Goal: Task Accomplishment & Management: Manage account settings

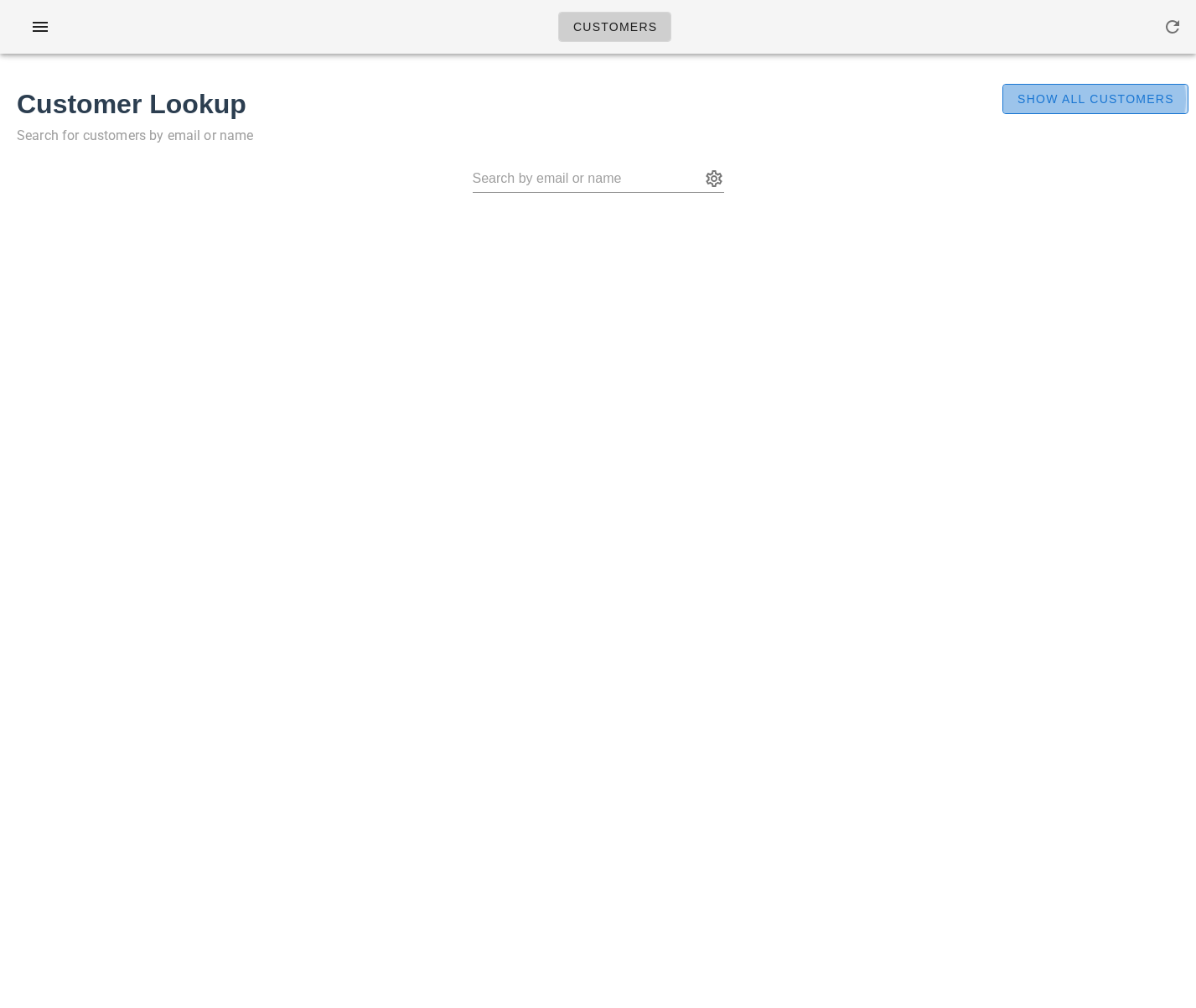
click at [1122, 103] on span "Show All Customers" at bounding box center [1095, 99] width 158 height 13
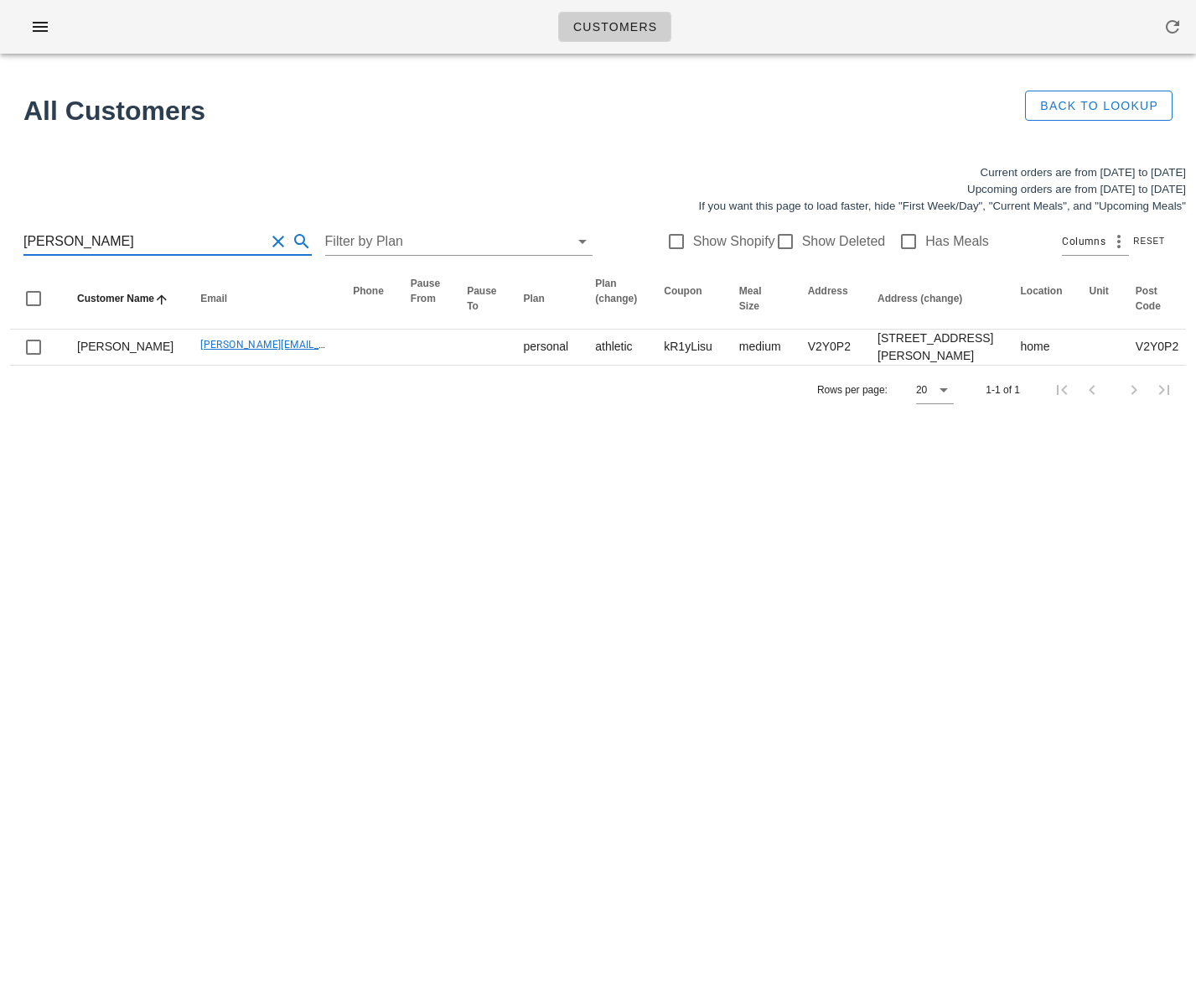
drag, startPoint x: 98, startPoint y: 234, endPoint x: 4, endPoint y: 243, distance: 94.4
click at [0, 243] on div "Current orders are from [DATE] to [DATE] Upcoming orders are from [DATE] to [DA…" at bounding box center [598, 289] width 1196 height 270
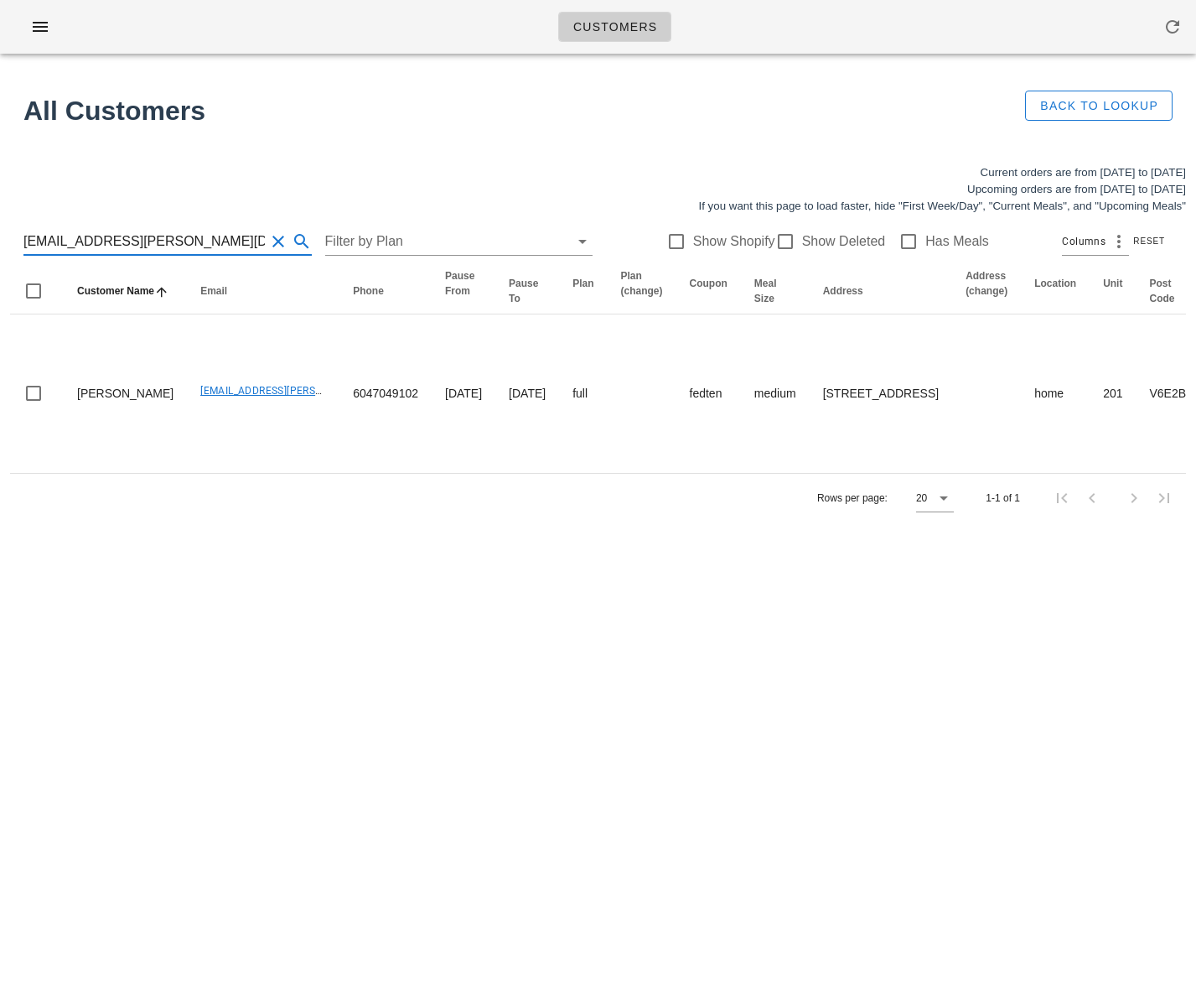
drag, startPoint x: 107, startPoint y: 234, endPoint x: -33, endPoint y: 228, distance: 140.1
click at [0, 228] on html "Customers Found 1 customer All Customers Back to Lookup Current orders are from…" at bounding box center [598, 504] width 1196 height 1008
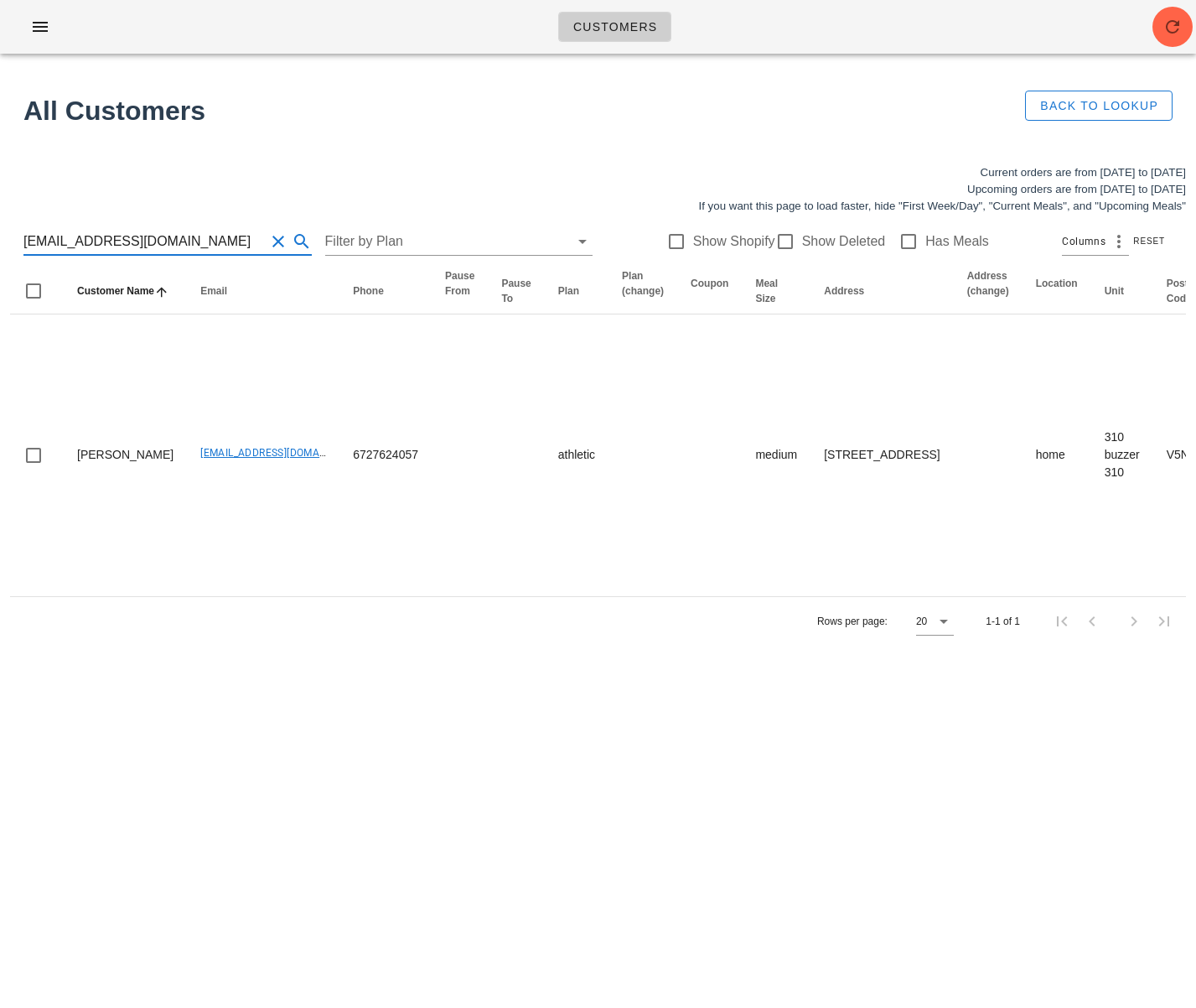
scroll to position [1, 0]
drag, startPoint x: 192, startPoint y: 247, endPoint x: -14, endPoint y: 247, distance: 206.0
click at [0, 247] on html "Customers Found 1 customer All Customers Back to Lookup Current orders are from…" at bounding box center [598, 504] width 1196 height 1008
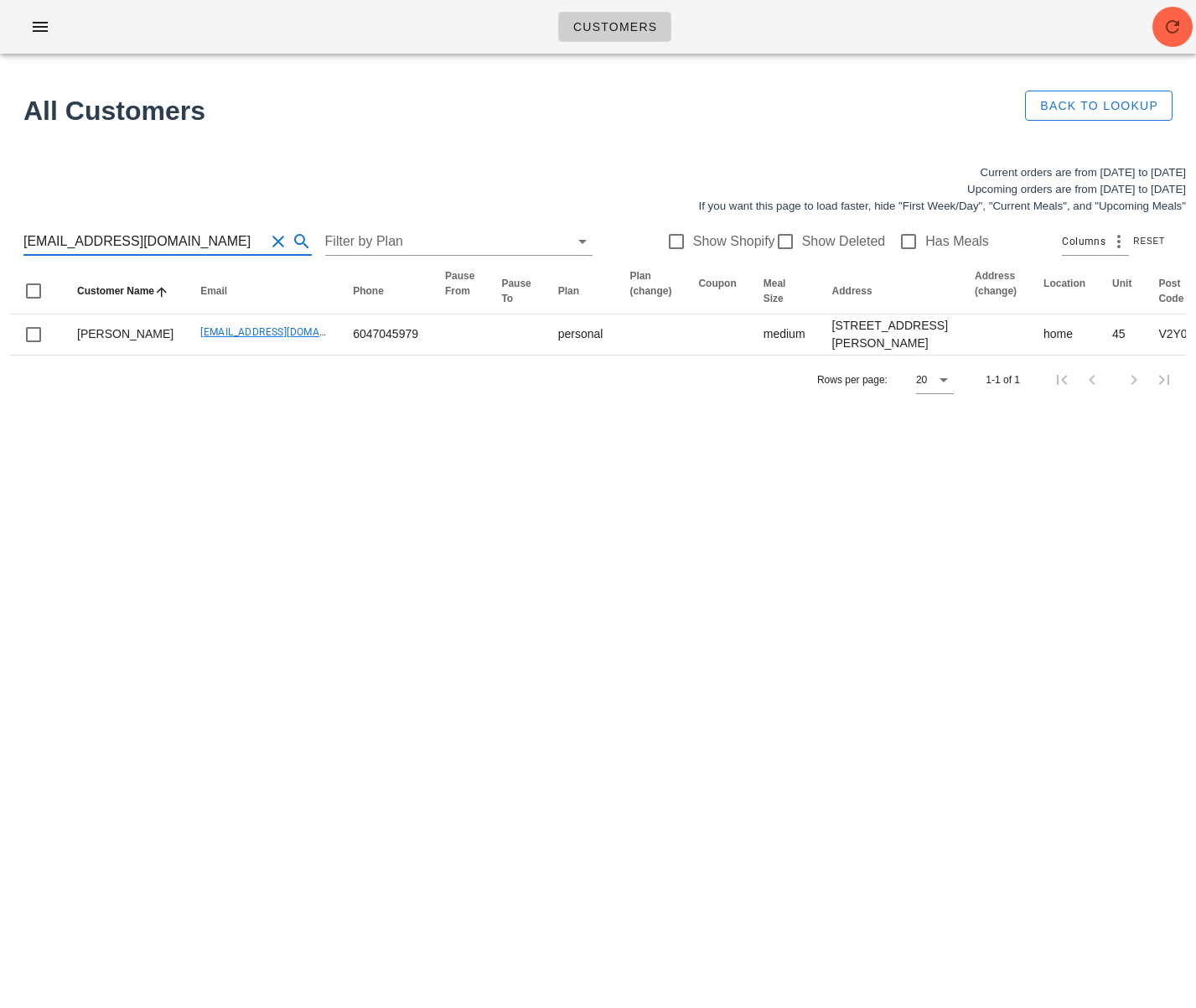
scroll to position [1, 0]
drag, startPoint x: 189, startPoint y: 240, endPoint x: -19, endPoint y: 245, distance: 208.1
click at [0, 245] on html "Customers Found 1 customer All Customers Back to Lookup Current orders are from…" at bounding box center [598, 504] width 1196 height 1008
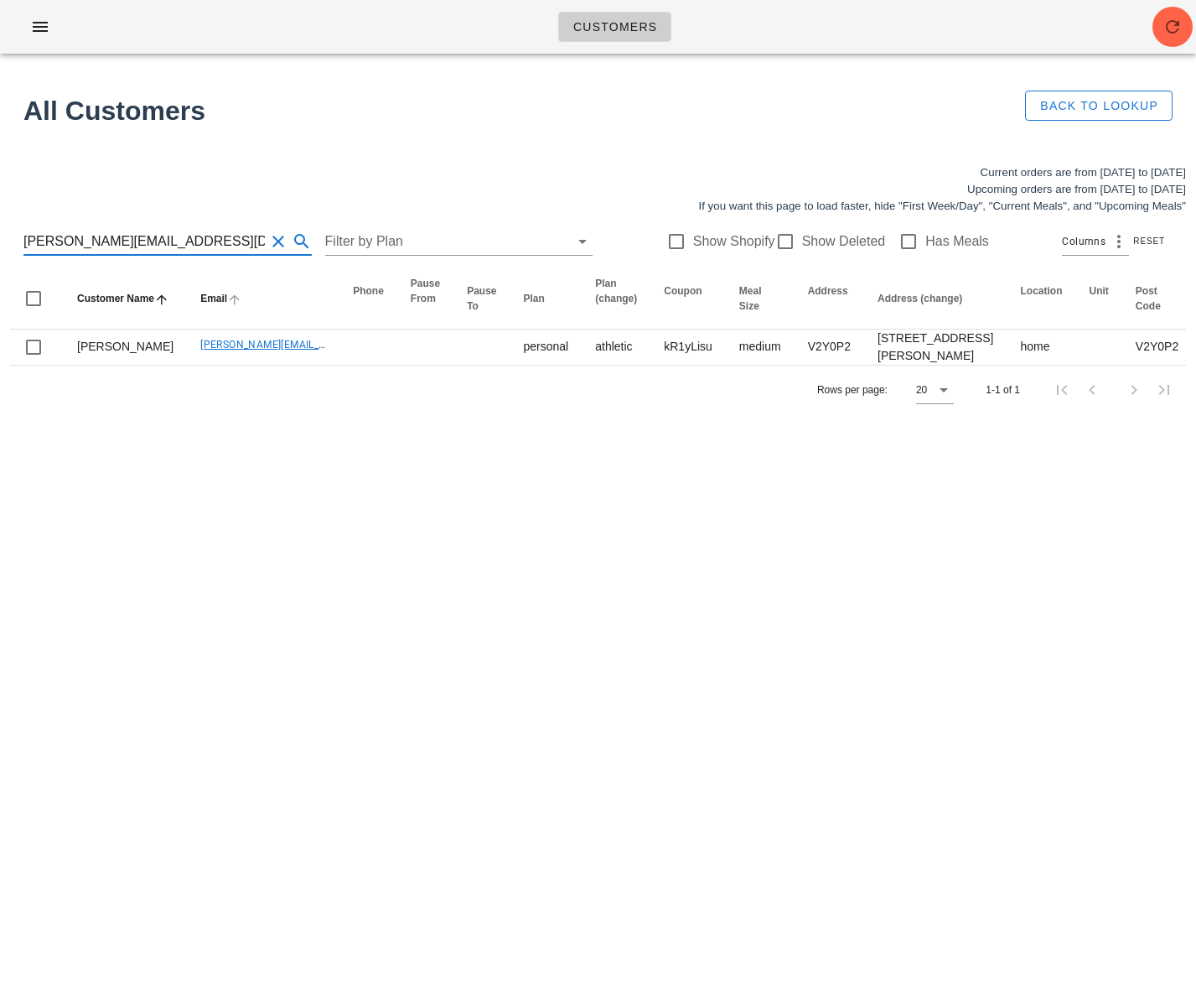
type input "[EMAIL_ADDRESS][DOMAIN_NAME]"
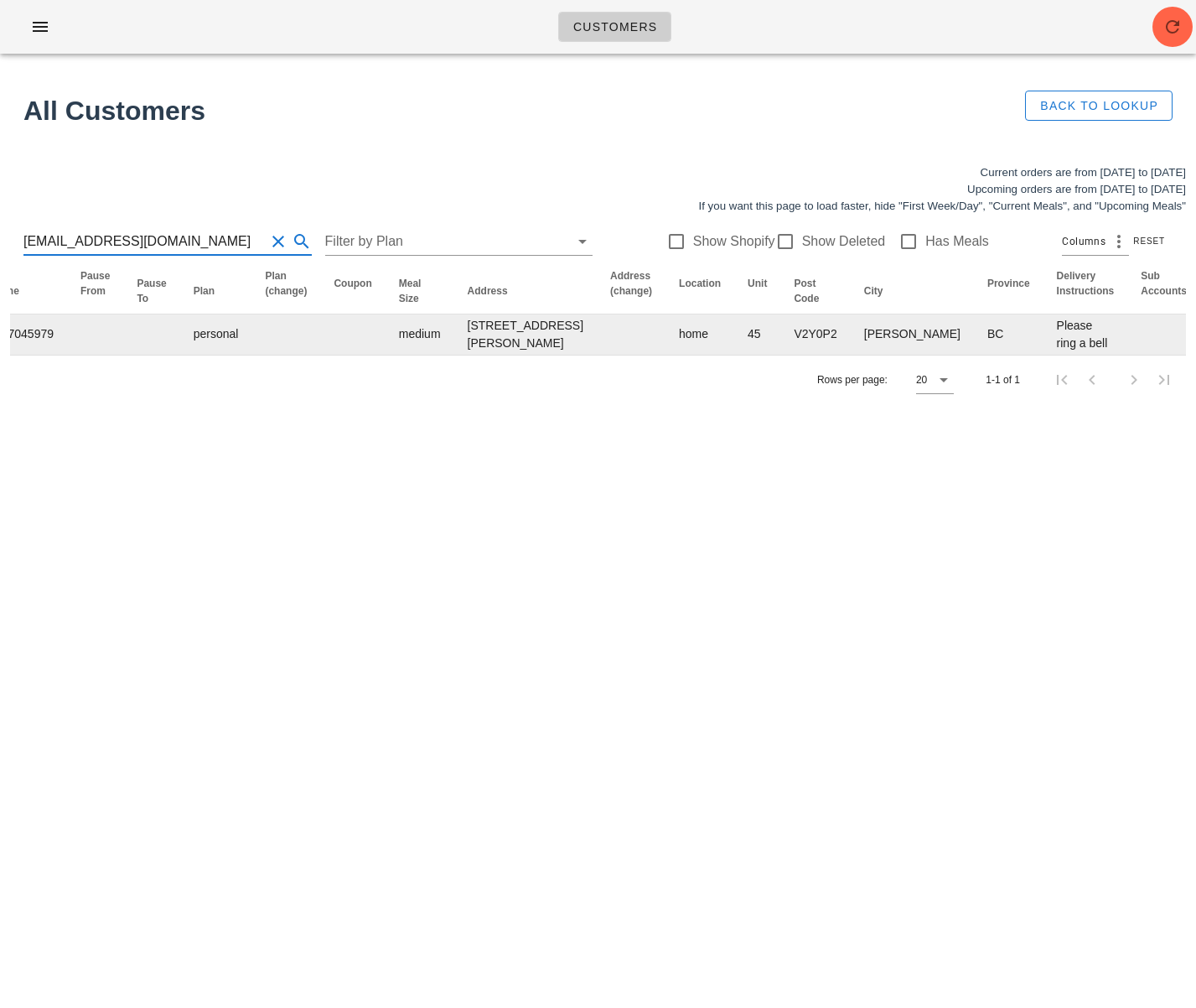
scroll to position [0, 922]
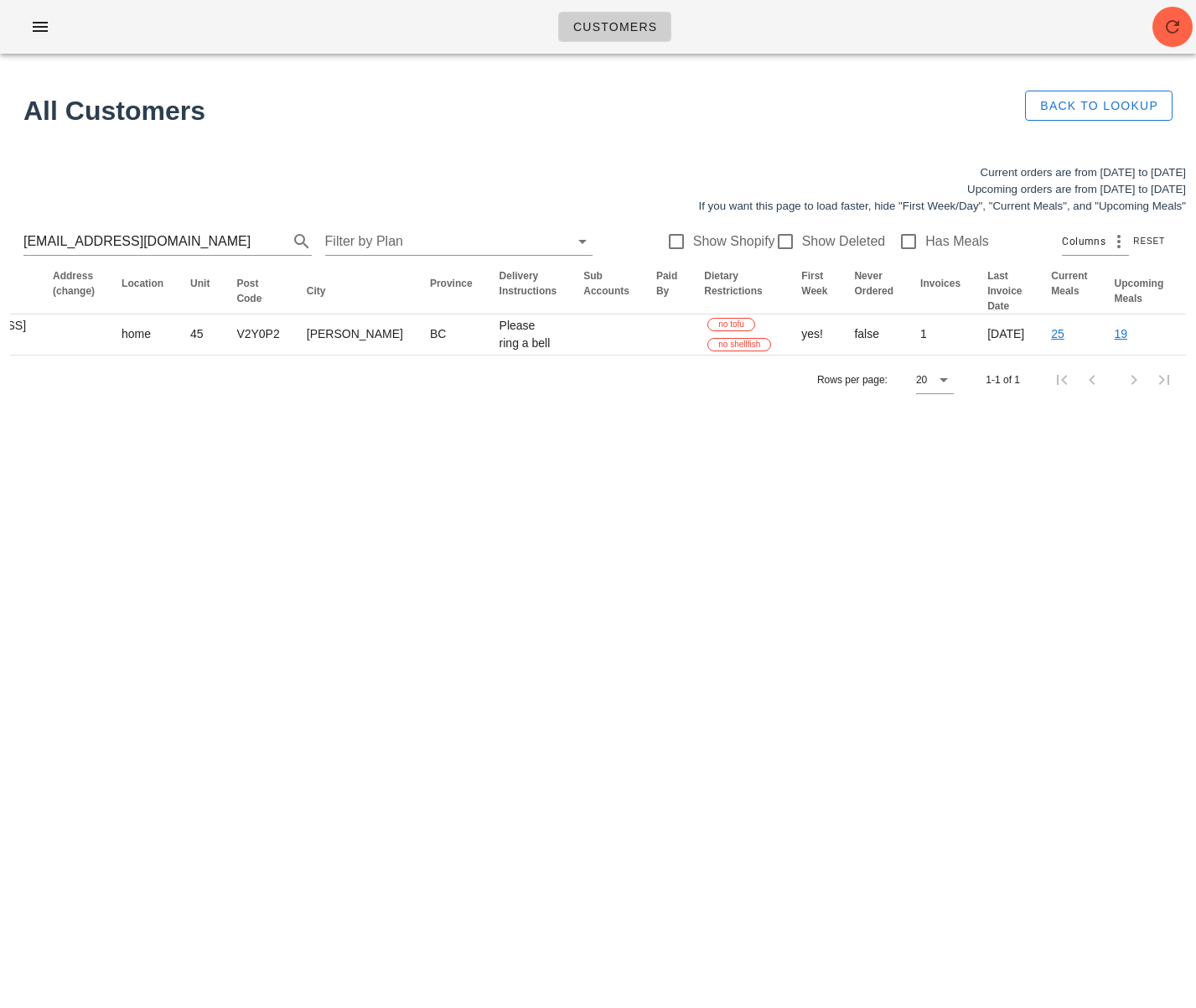
scroll to position [0, 0]
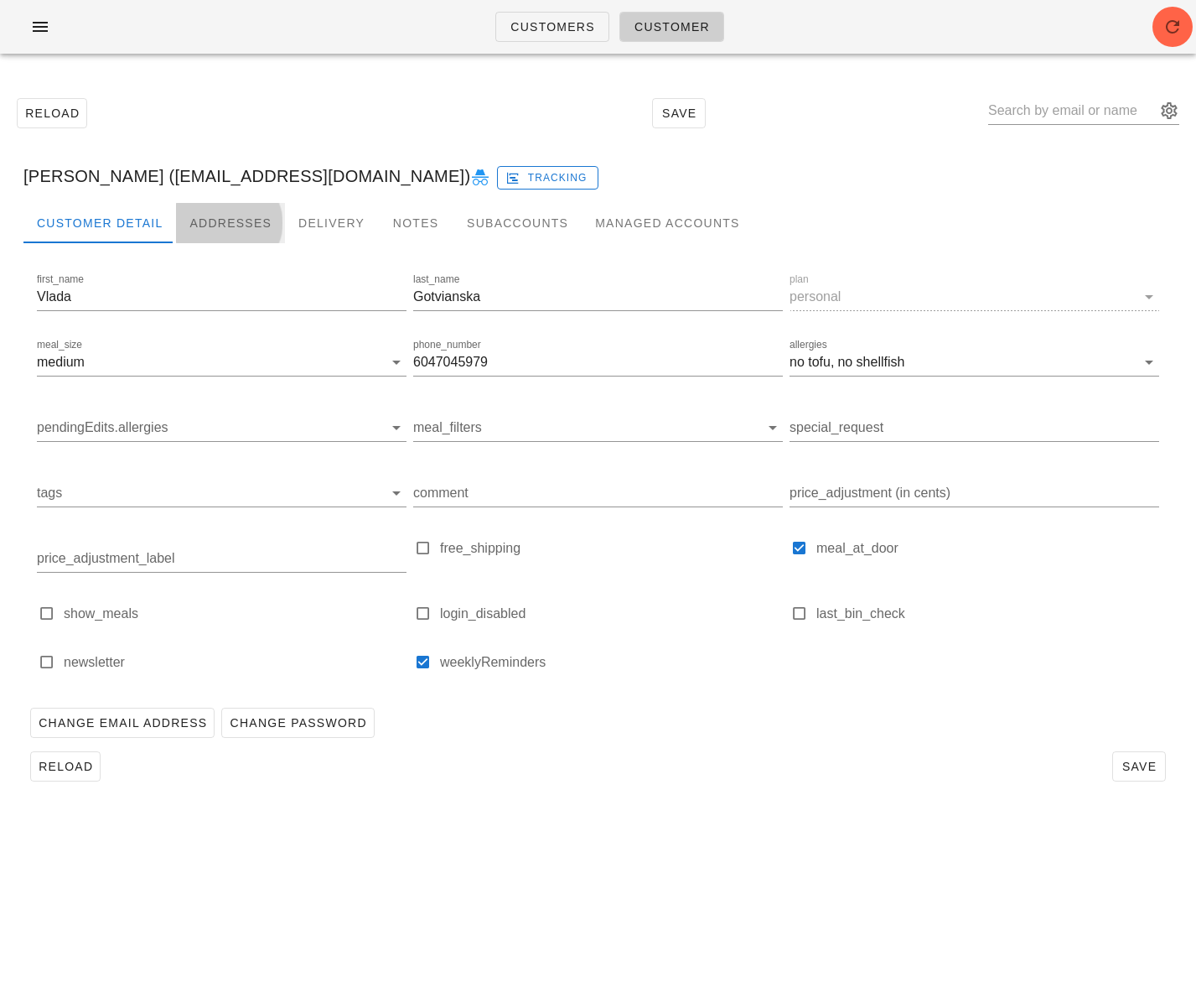
click at [247, 223] on div "Addresses" at bounding box center [230, 224] width 109 height 40
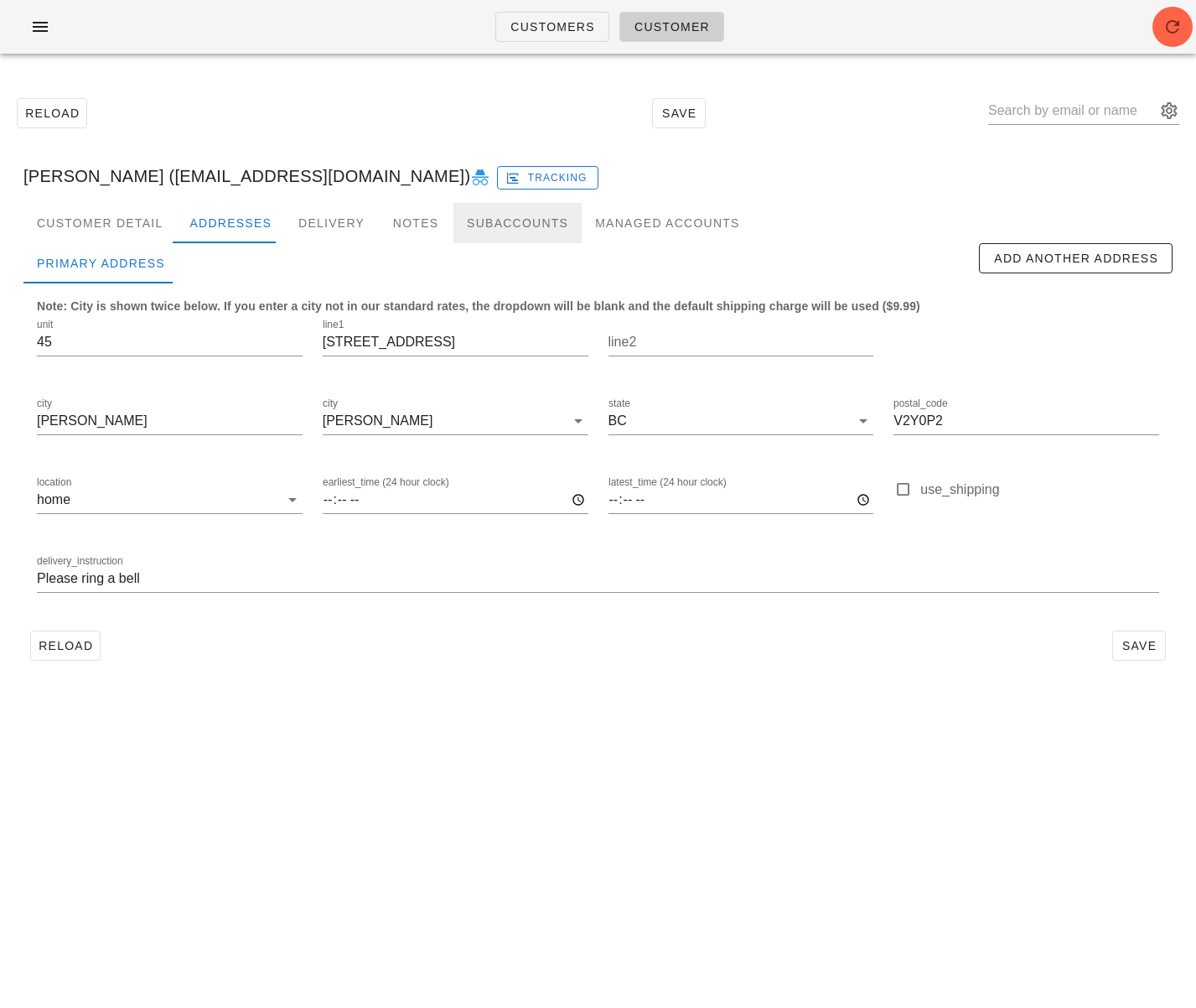
click at [493, 223] on div "Subaccounts" at bounding box center [518, 224] width 128 height 40
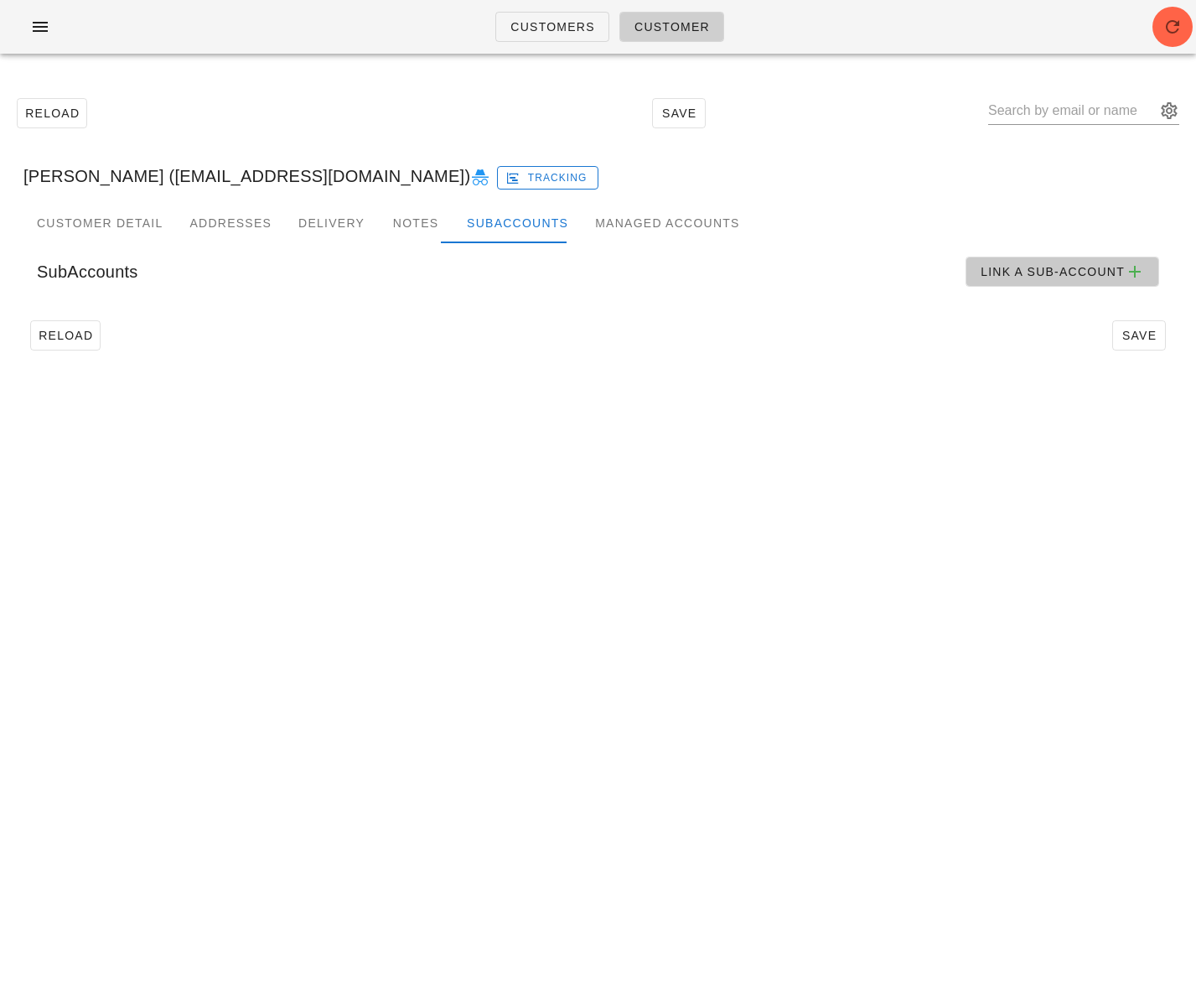
click at [1021, 272] on span "Link a sub-account" at bounding box center [1063, 272] width 165 height 20
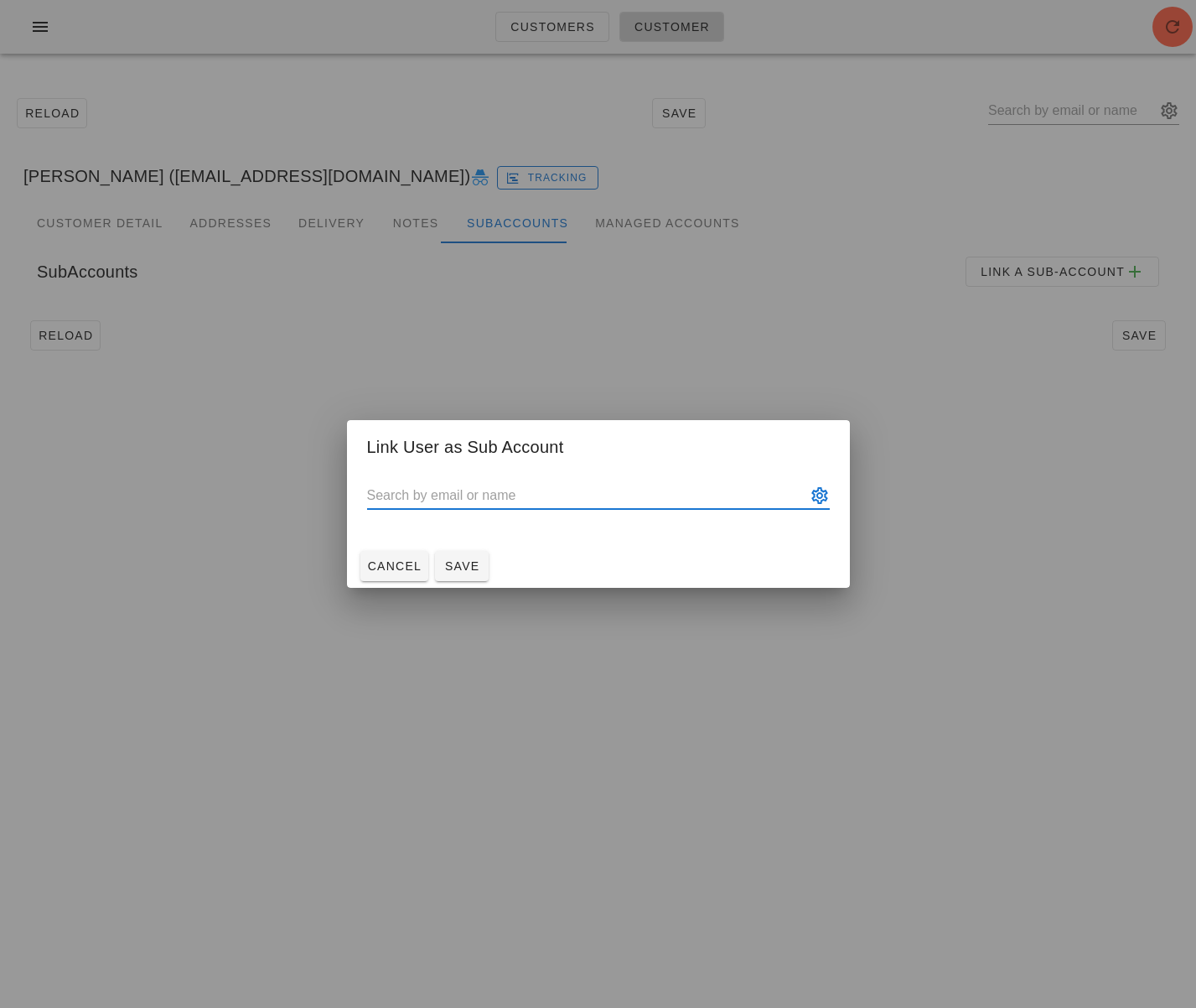
drag, startPoint x: 472, startPoint y: 489, endPoint x: 481, endPoint y: 489, distance: 9.0
click at [473, 489] on input "text" at bounding box center [586, 495] width 439 height 27
paste input "[PERSON_NAME][EMAIL_ADDRESS][DOMAIN_NAME]"
type input "[PERSON_NAME] ([PERSON_NAME][EMAIL_ADDRESS][DOMAIN_NAME])"
drag, startPoint x: 465, startPoint y: 569, endPoint x: 277, endPoint y: 500, distance: 200.3
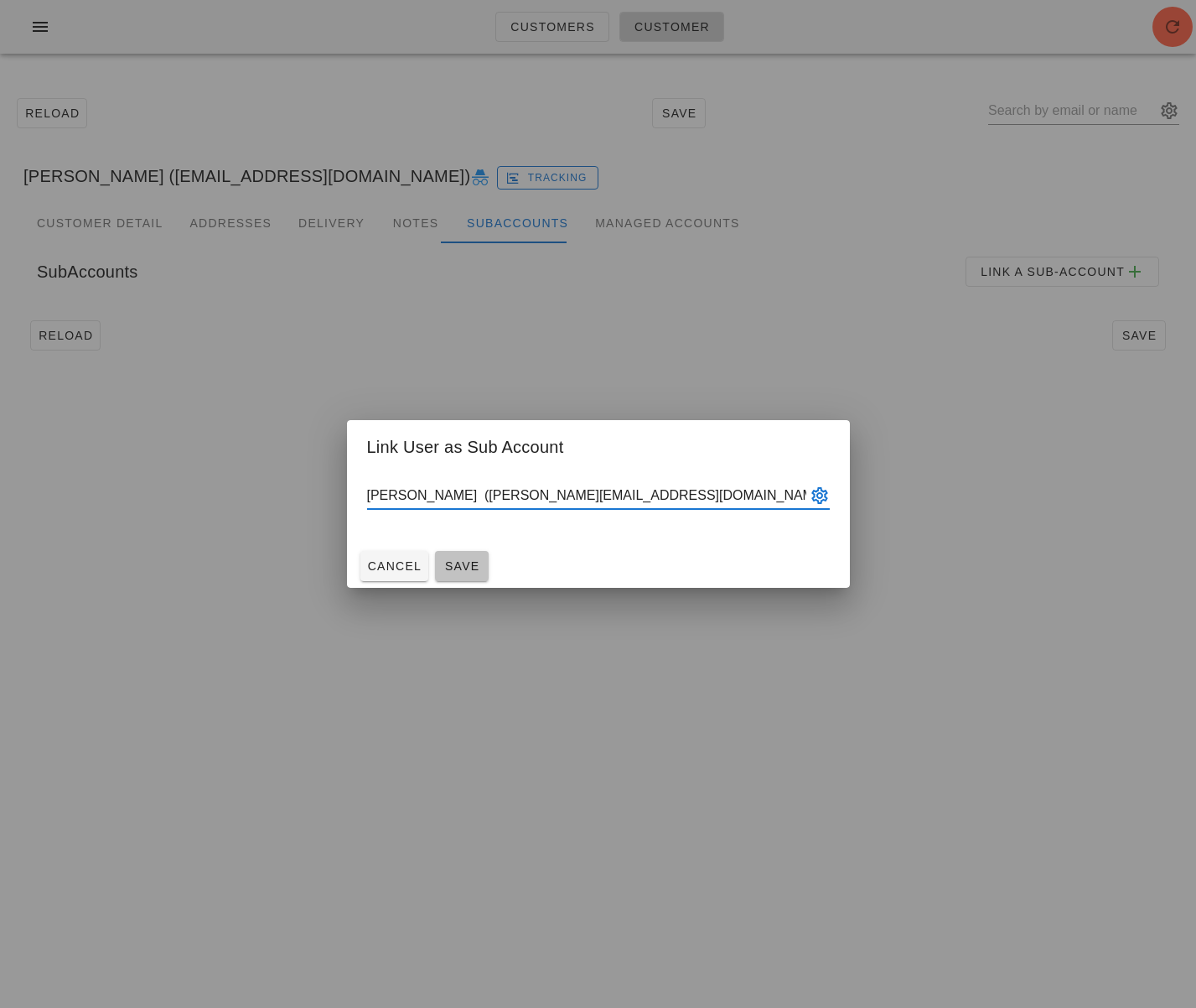
click at [465, 569] on span "Save" at bounding box center [462, 566] width 40 height 13
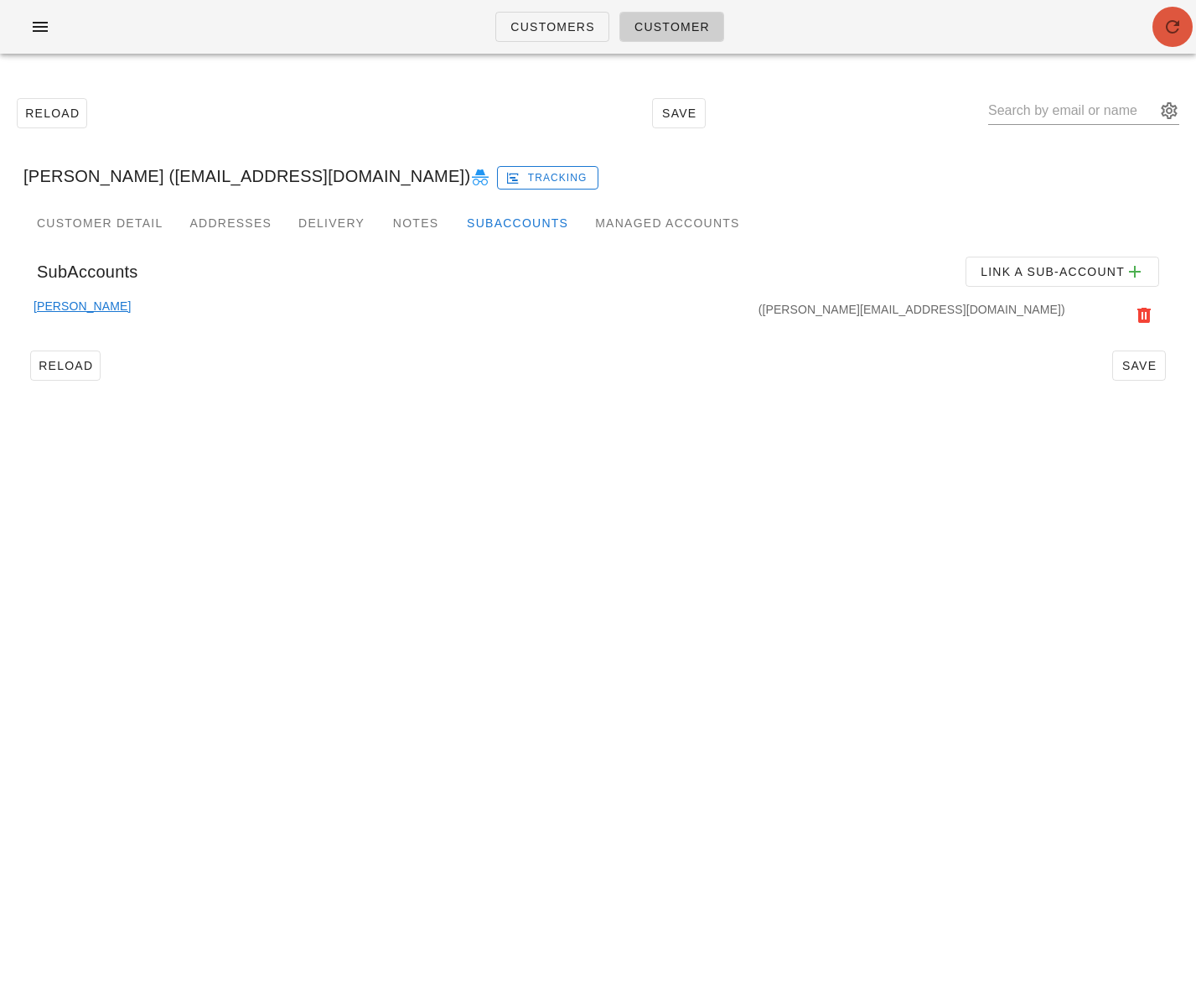
click at [1169, 32] on icon "button" at bounding box center [1172, 27] width 20 height 20
click at [56, 310] on link "[PERSON_NAME]" at bounding box center [82, 315] width 97 height 37
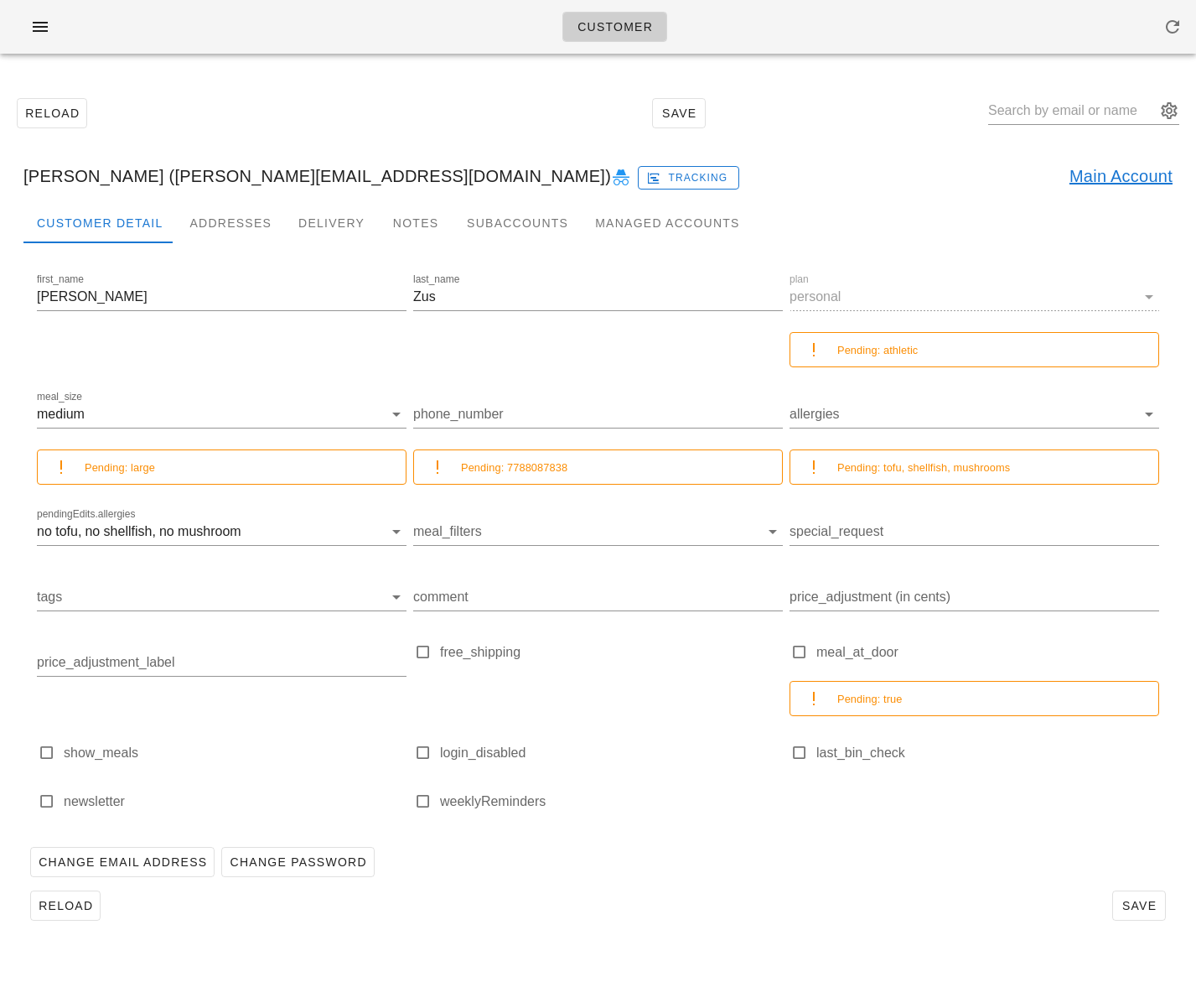
click at [1091, 181] on link "Main Account" at bounding box center [1121, 176] width 103 height 27
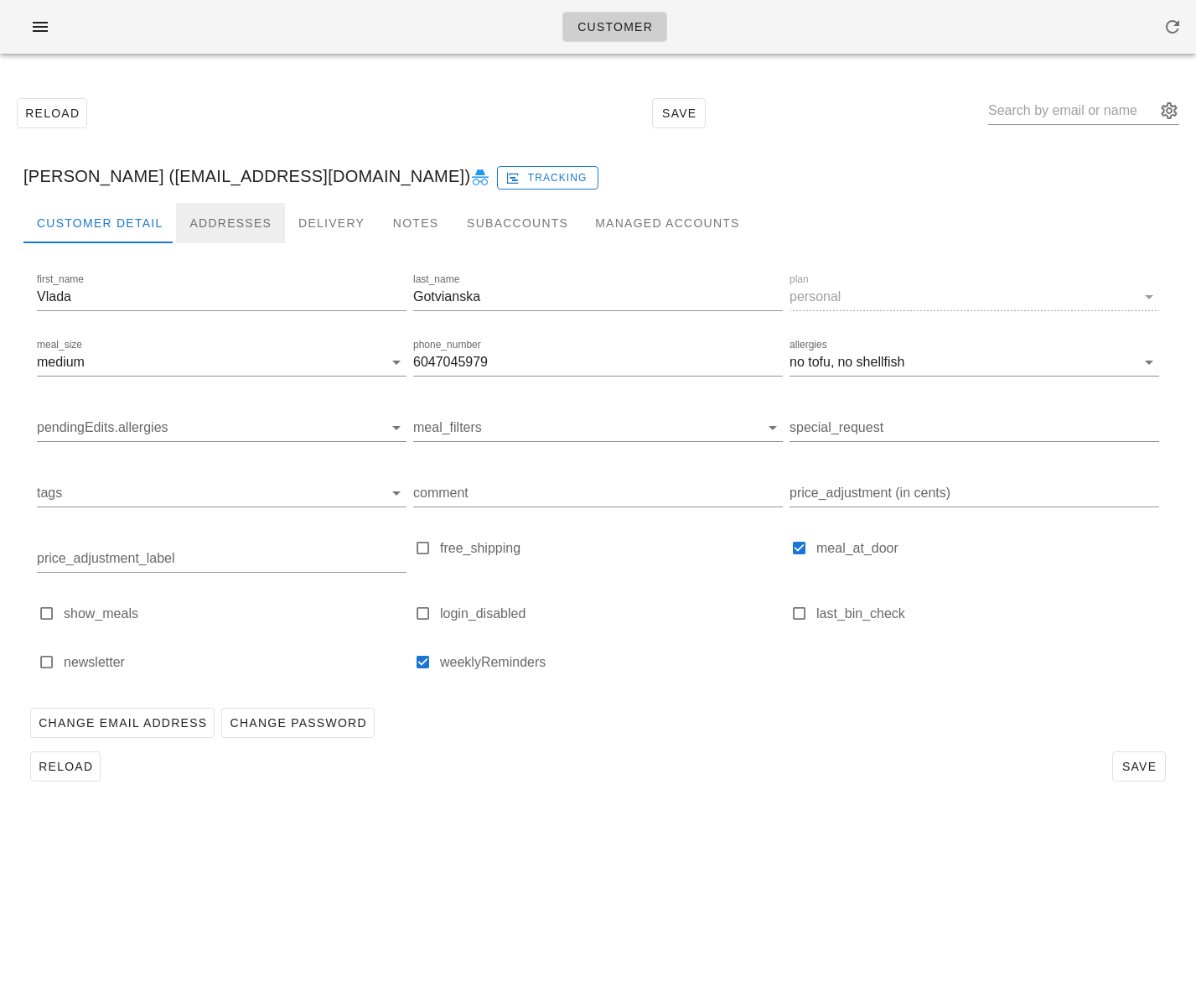
click at [245, 229] on div "Addresses" at bounding box center [230, 224] width 109 height 40
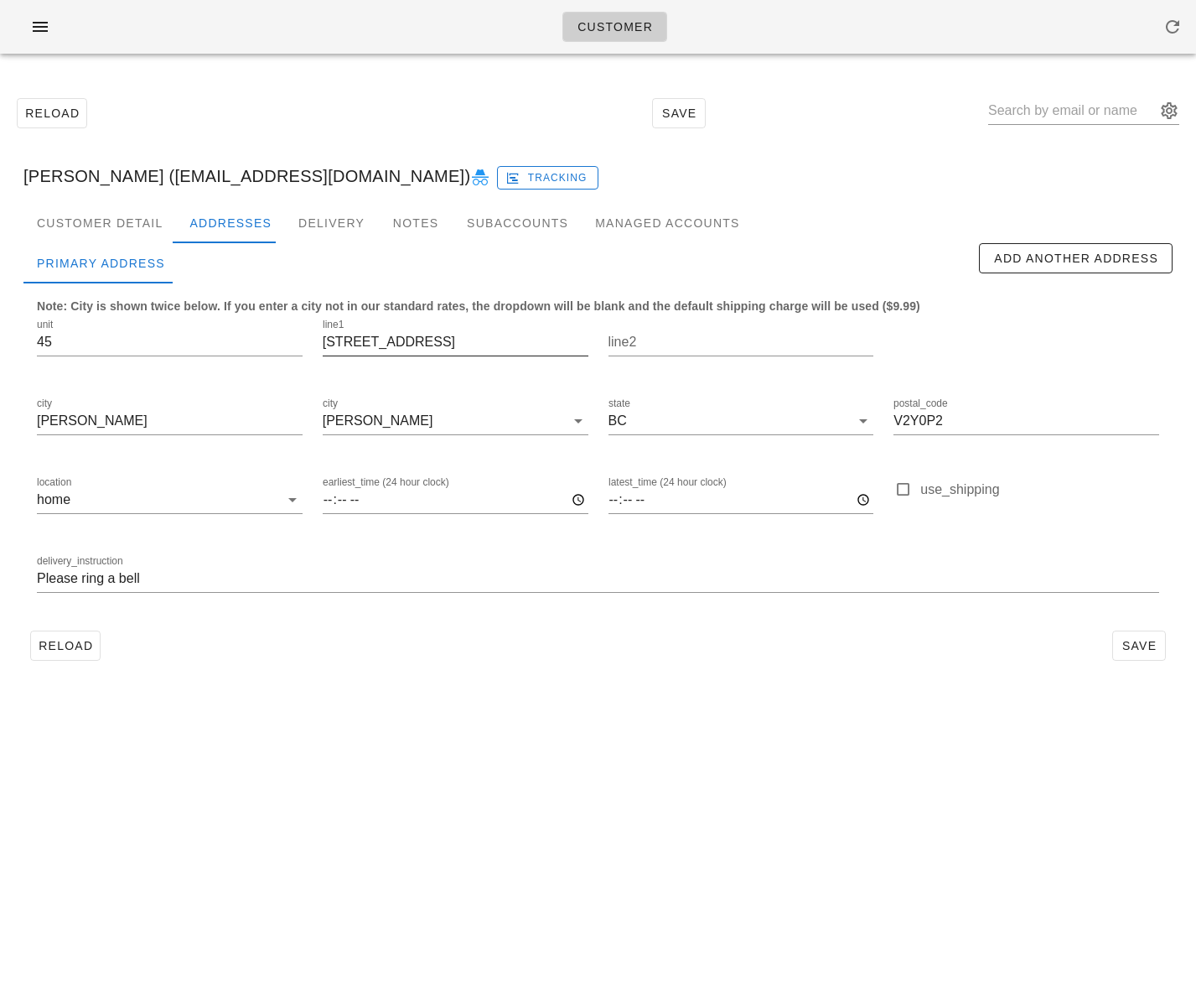
click at [390, 347] on input "7811 209 street" at bounding box center [455, 342] width 266 height 27
click at [529, 223] on div "Subaccounts" at bounding box center [518, 224] width 128 height 40
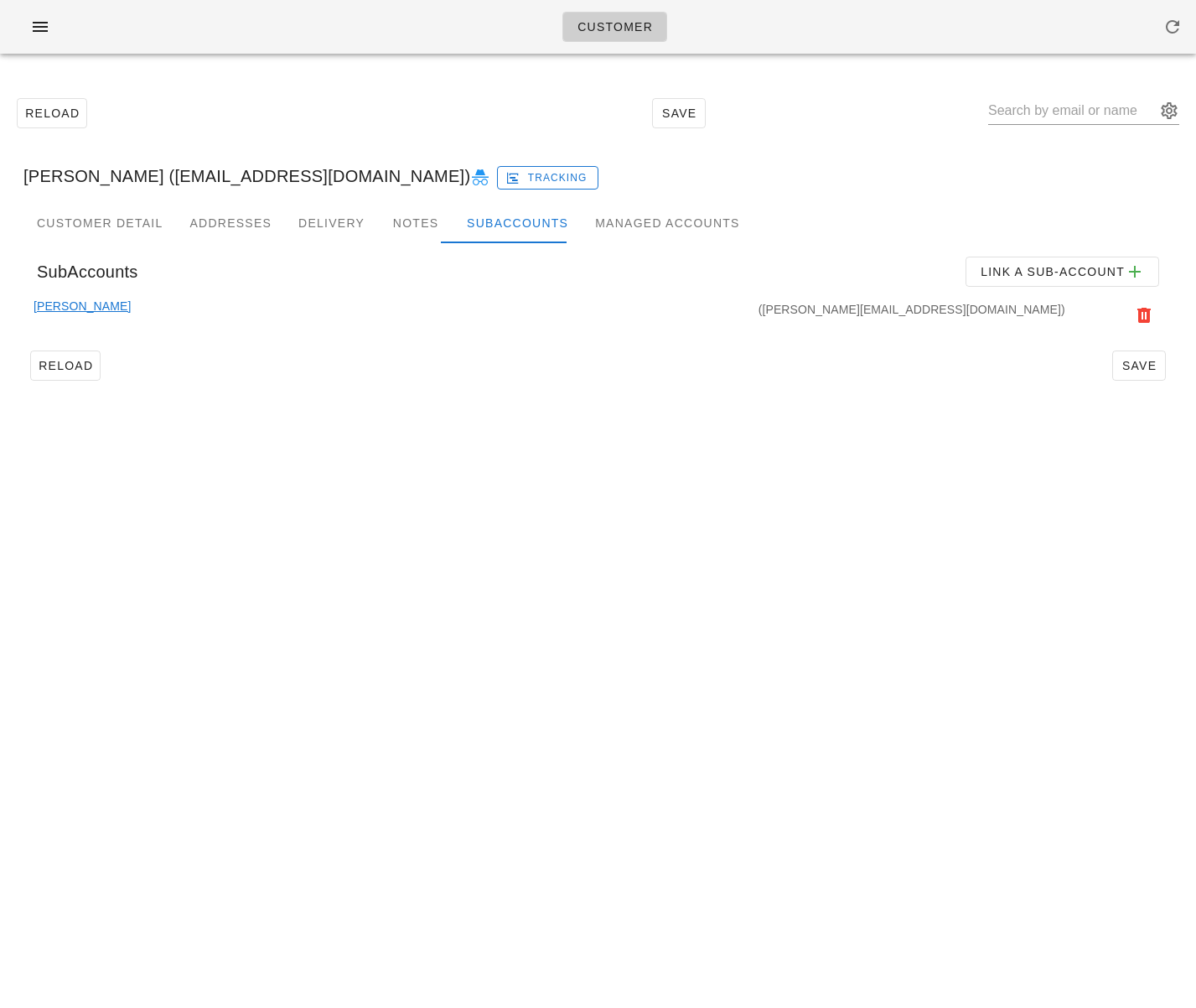
click at [71, 308] on link "[PERSON_NAME]" at bounding box center [82, 315] width 97 height 37
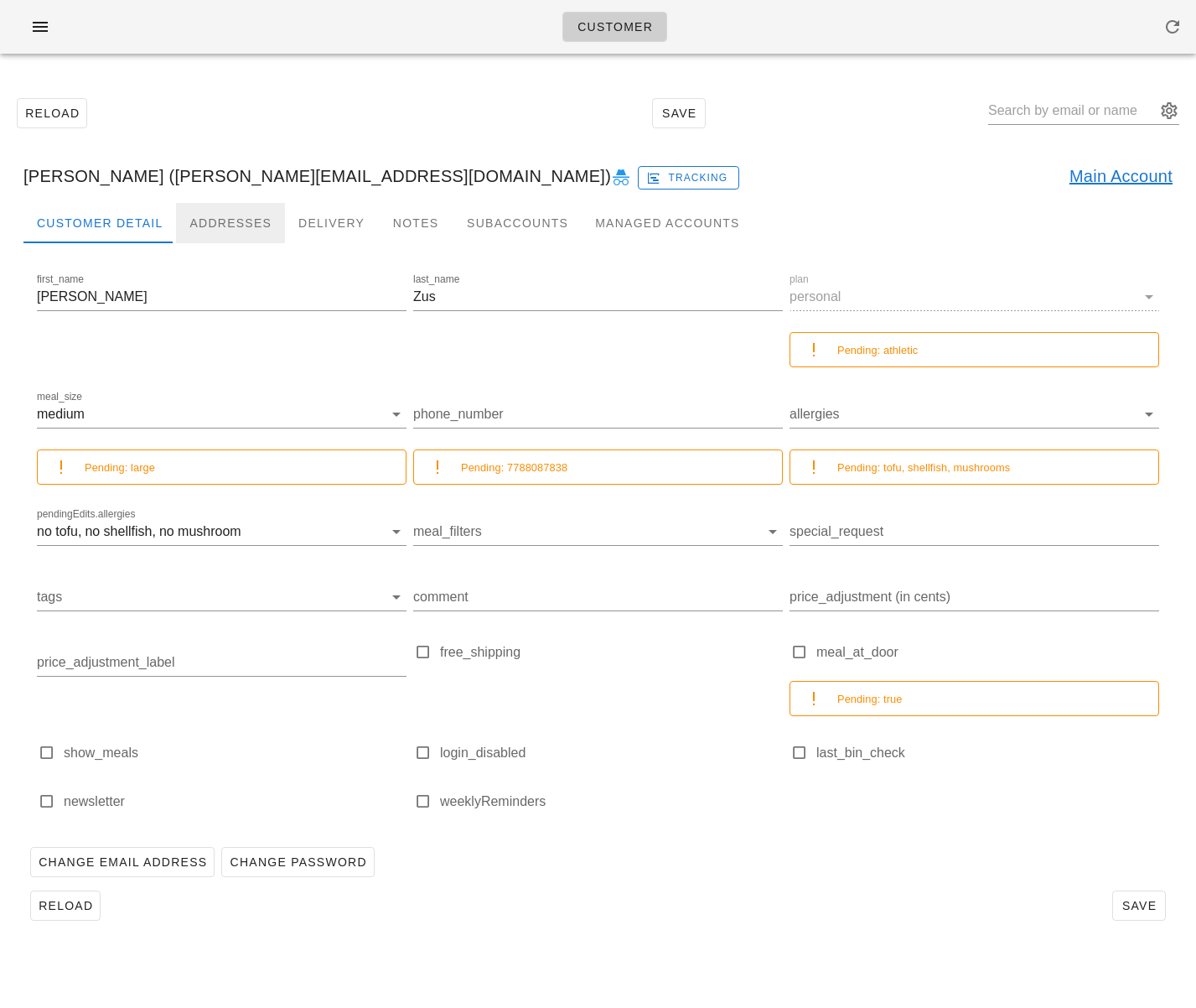
click at [227, 225] on div "Addresses" at bounding box center [230, 224] width 109 height 40
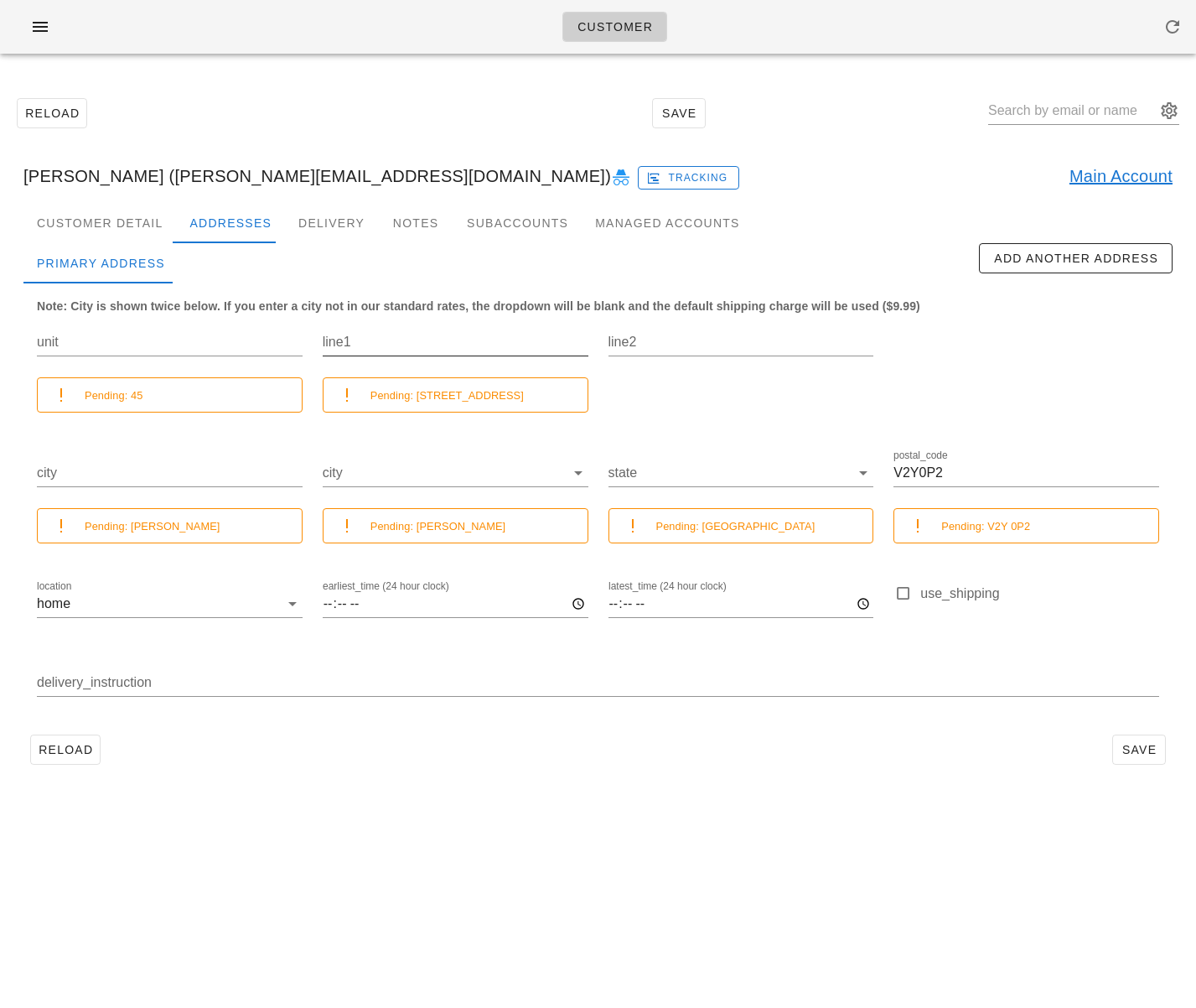
click at [334, 340] on input "line1" at bounding box center [455, 342] width 266 height 27
paste input "[STREET_ADDRESS]"
type input "[STREET_ADDRESS]"
click at [245, 349] on input "unit" at bounding box center [170, 342] width 266 height 27
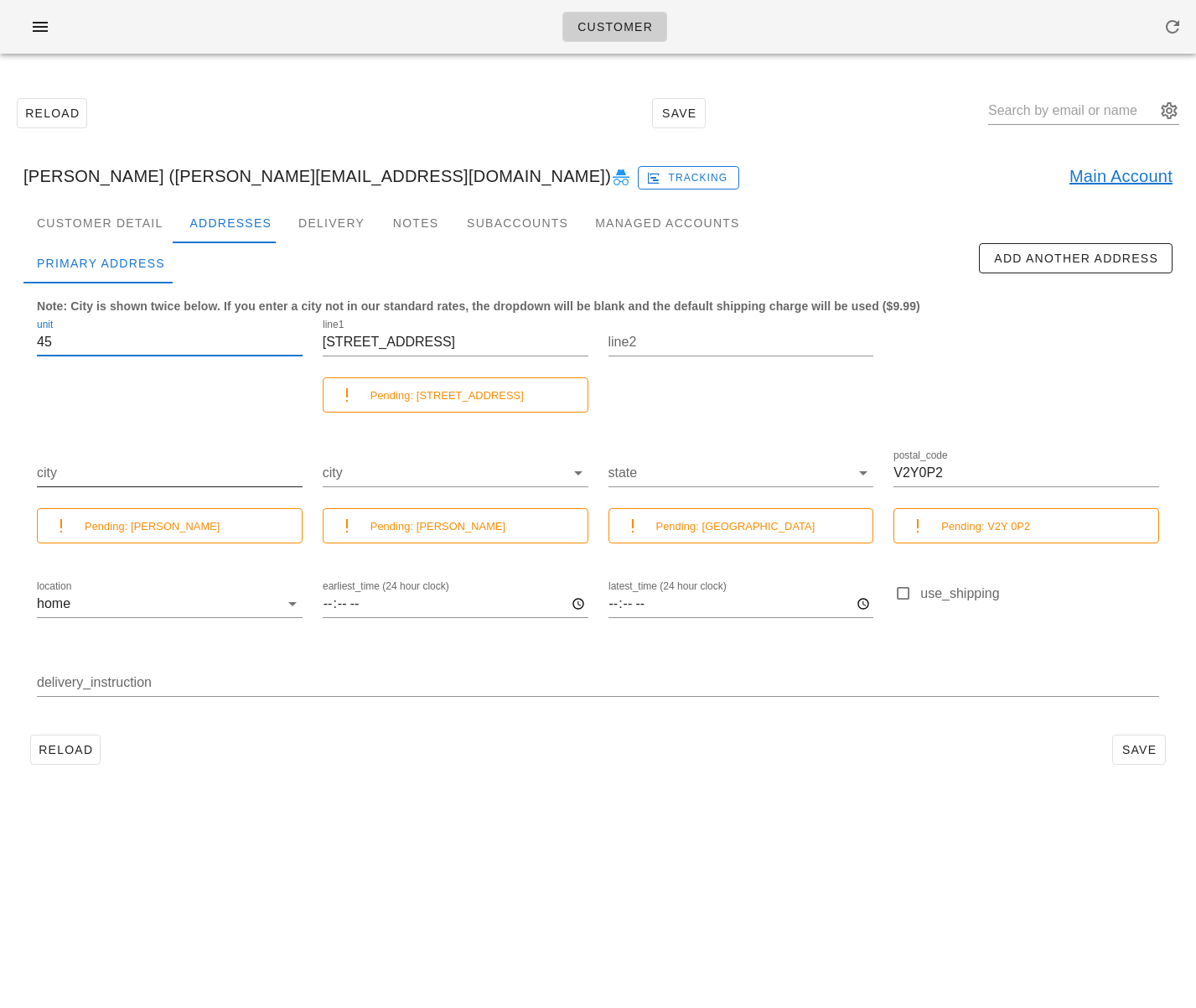
type input "45"
click at [222, 472] on input "city" at bounding box center [170, 473] width 266 height 27
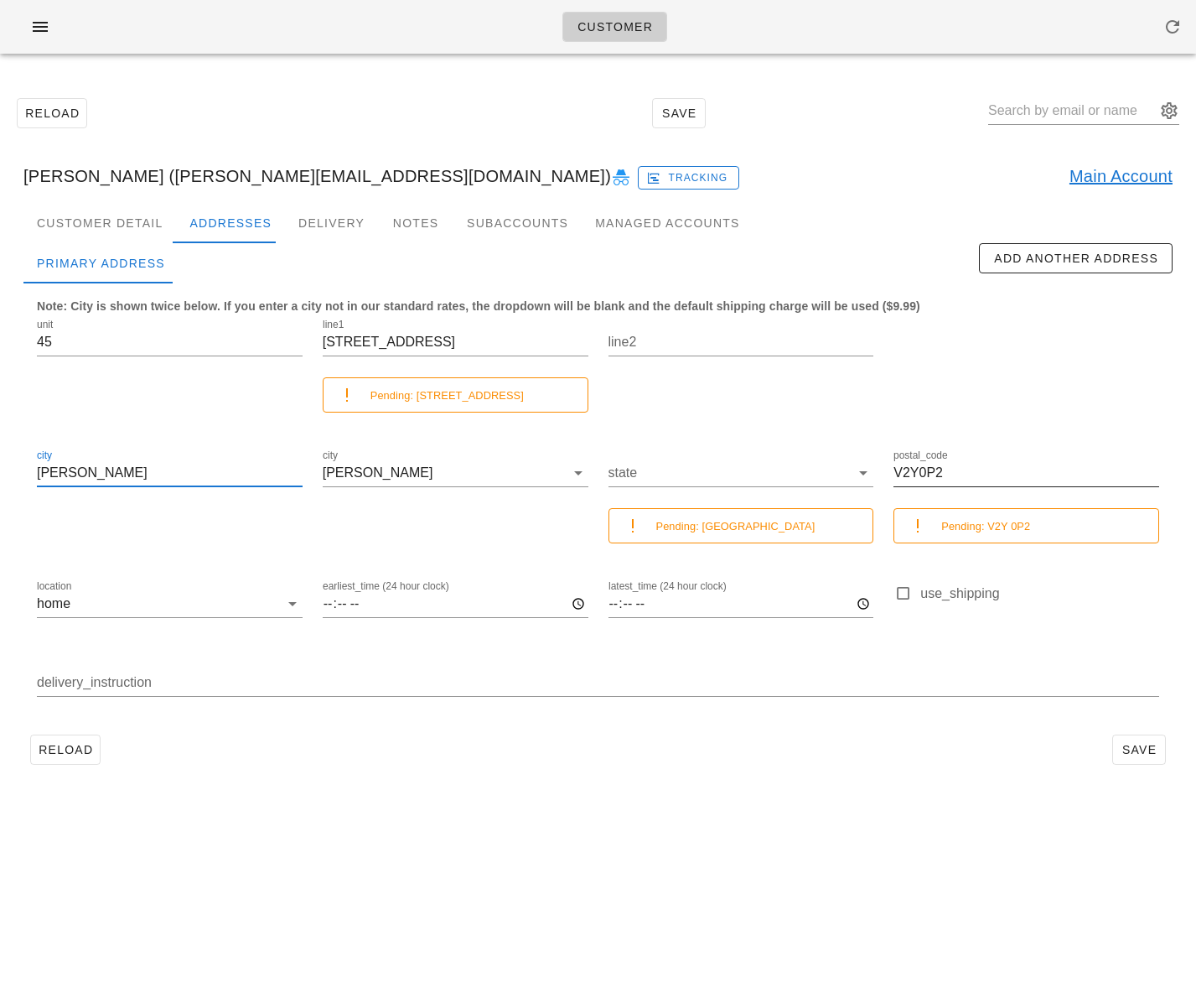
type input "[PERSON_NAME]"
drag, startPoint x: 962, startPoint y: 464, endPoint x: 939, endPoint y: 472, distance: 24.4
click at [962, 464] on input "V2Y0P2" at bounding box center [1026, 473] width 266 height 27
click at [919, 474] on input "V2Y0P2" at bounding box center [1026, 473] width 266 height 27
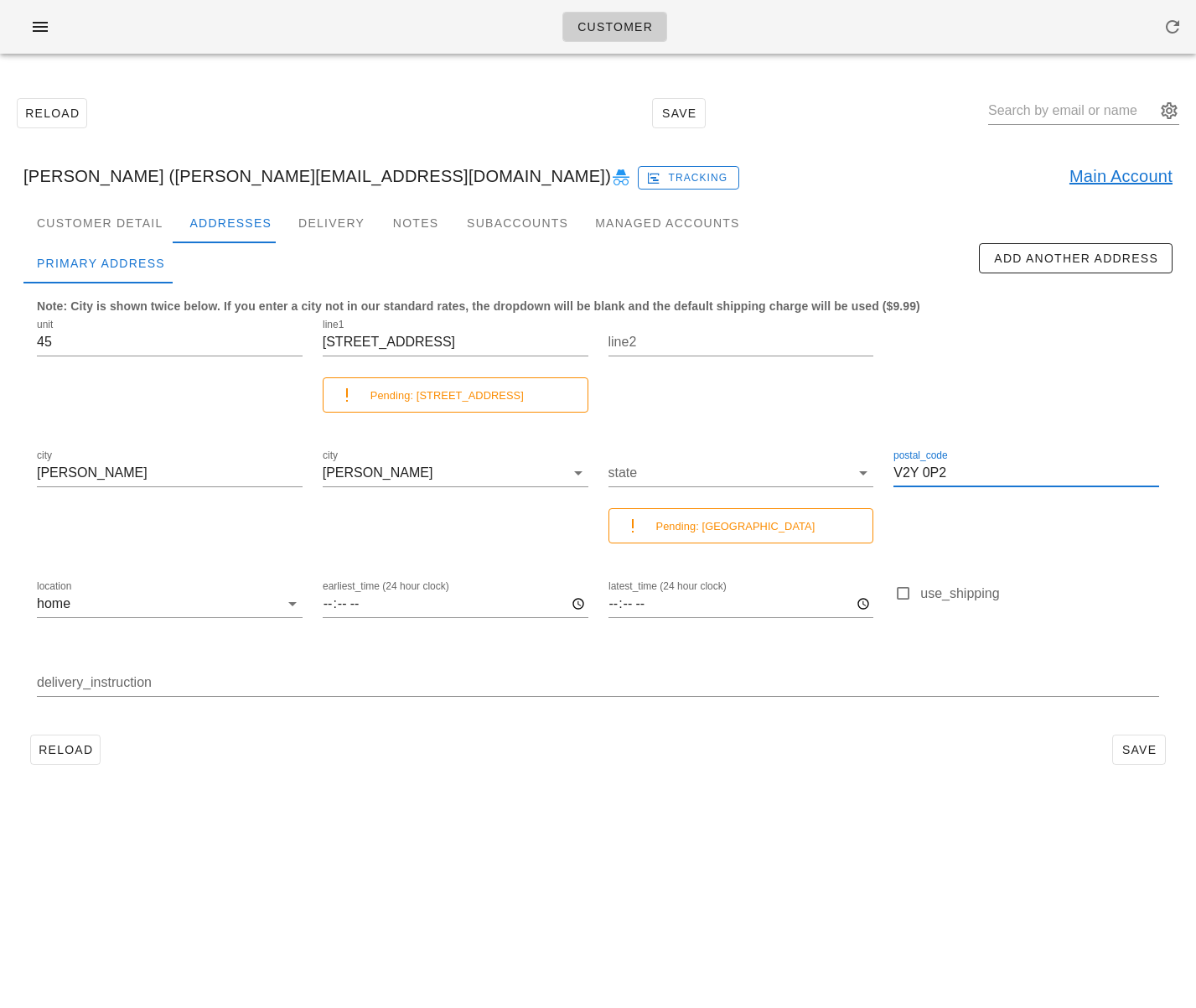
type input "V2Y0P2"
click at [855, 695] on input "delivery_instruction" at bounding box center [598, 682] width 1123 height 27
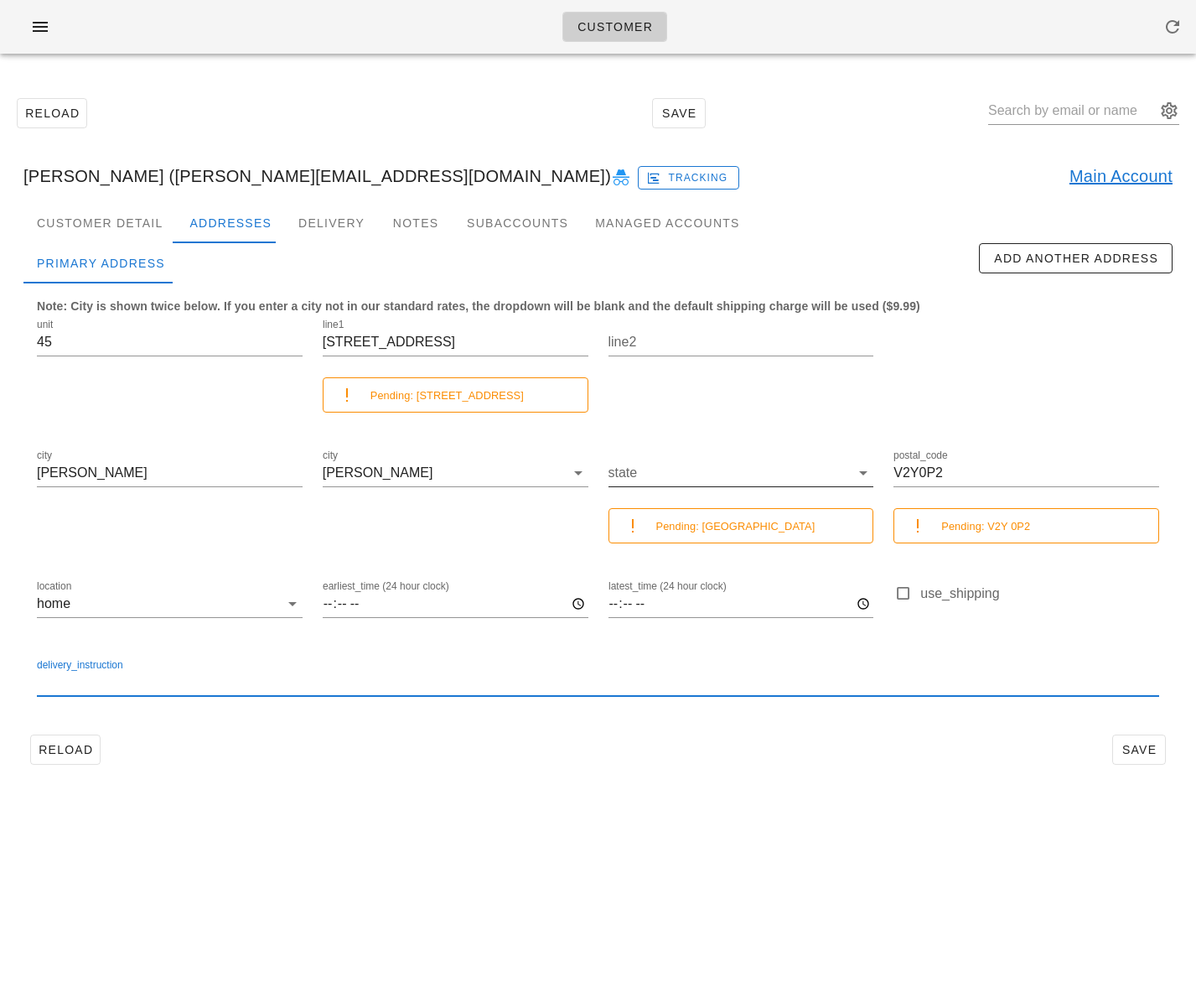
click at [684, 480] on input "state" at bounding box center [730, 473] width 242 height 27
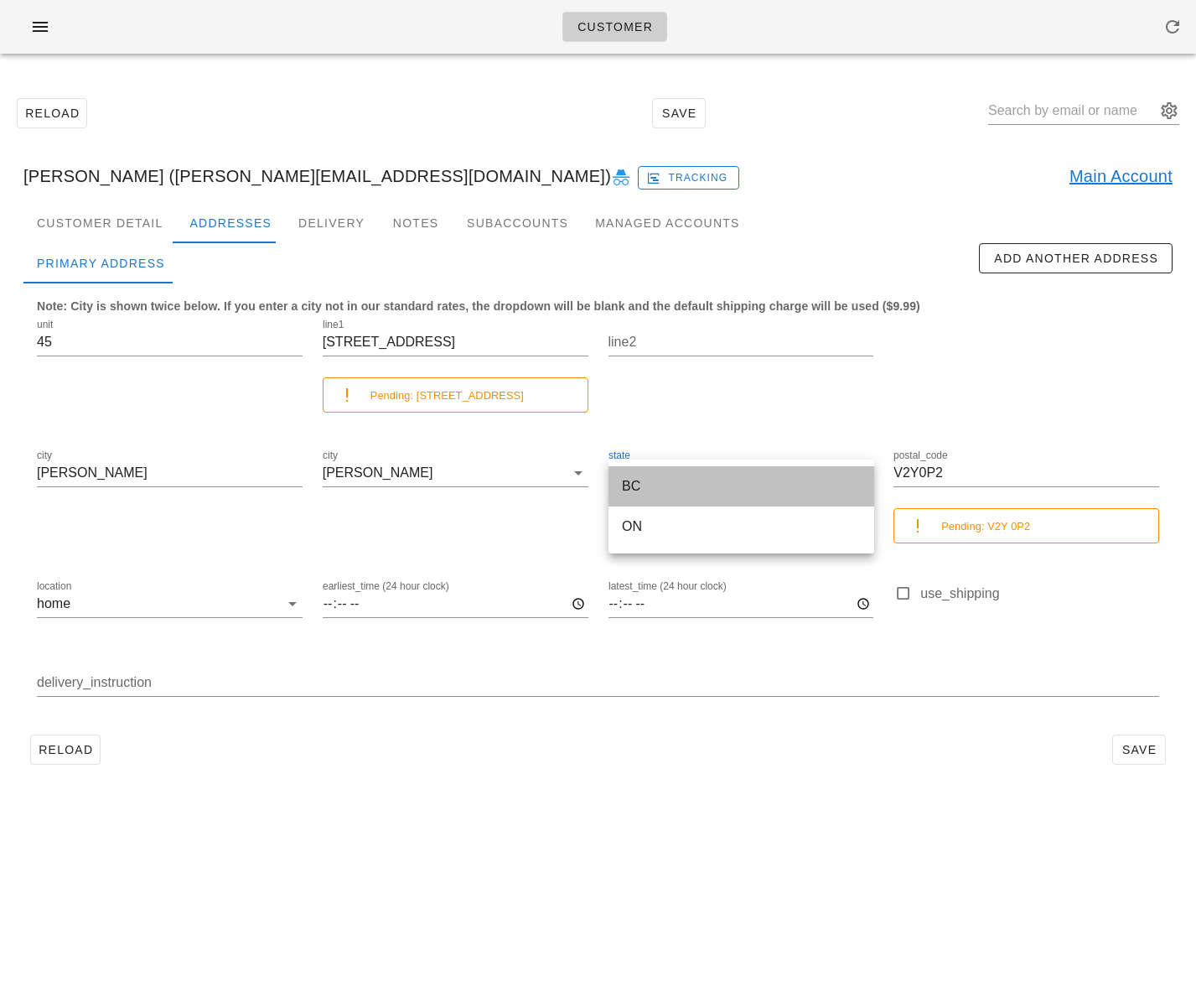
click at [658, 490] on div "BC" at bounding box center [741, 485] width 239 height 16
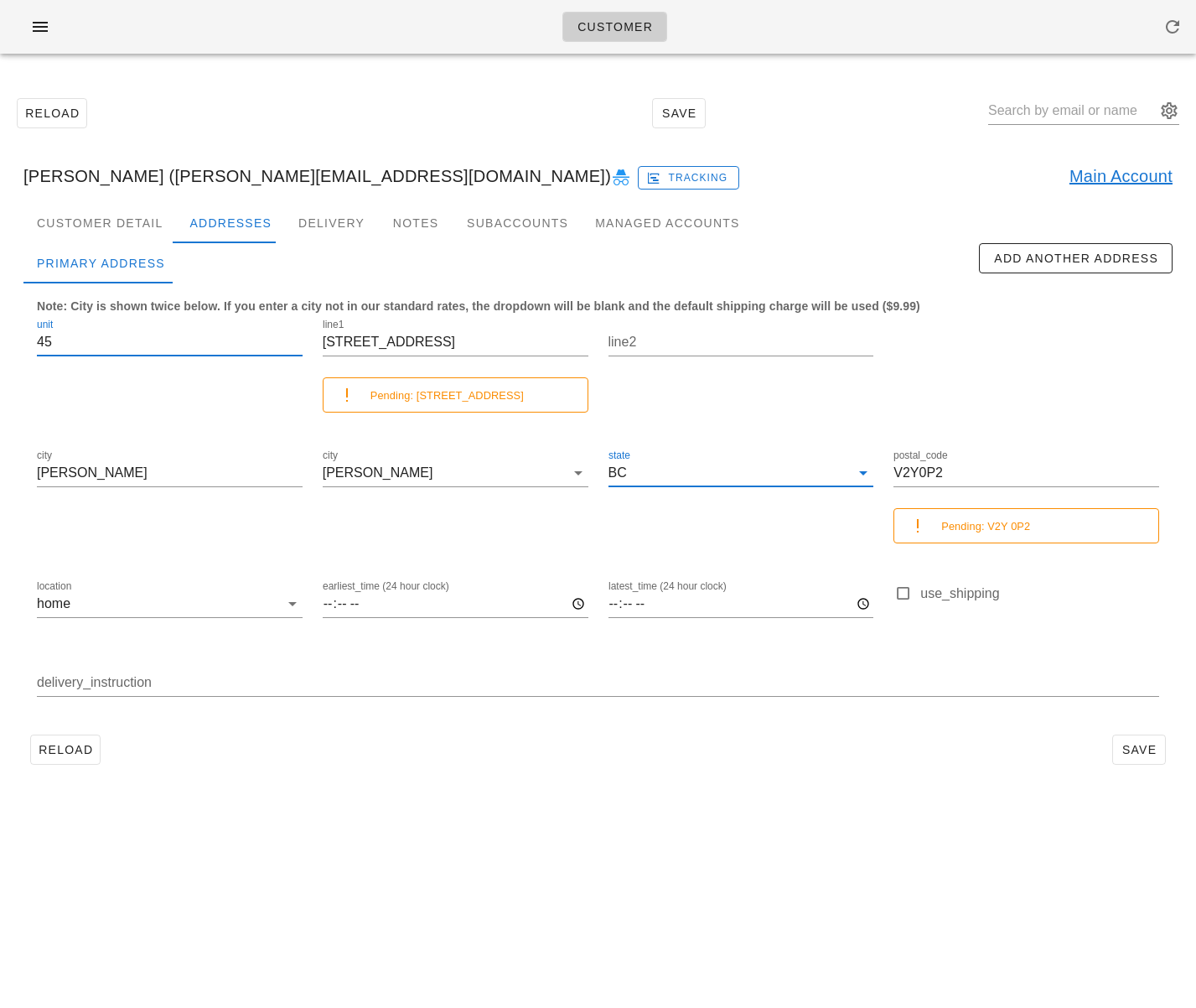
drag, startPoint x: 65, startPoint y: 345, endPoint x: 19, endPoint y: 344, distance: 46.0
click at [21, 344] on div "Customer Detail Addresses Delivery Notes Subaccounts Managed Accounts first_nam…" at bounding box center [598, 494] width 1176 height 582
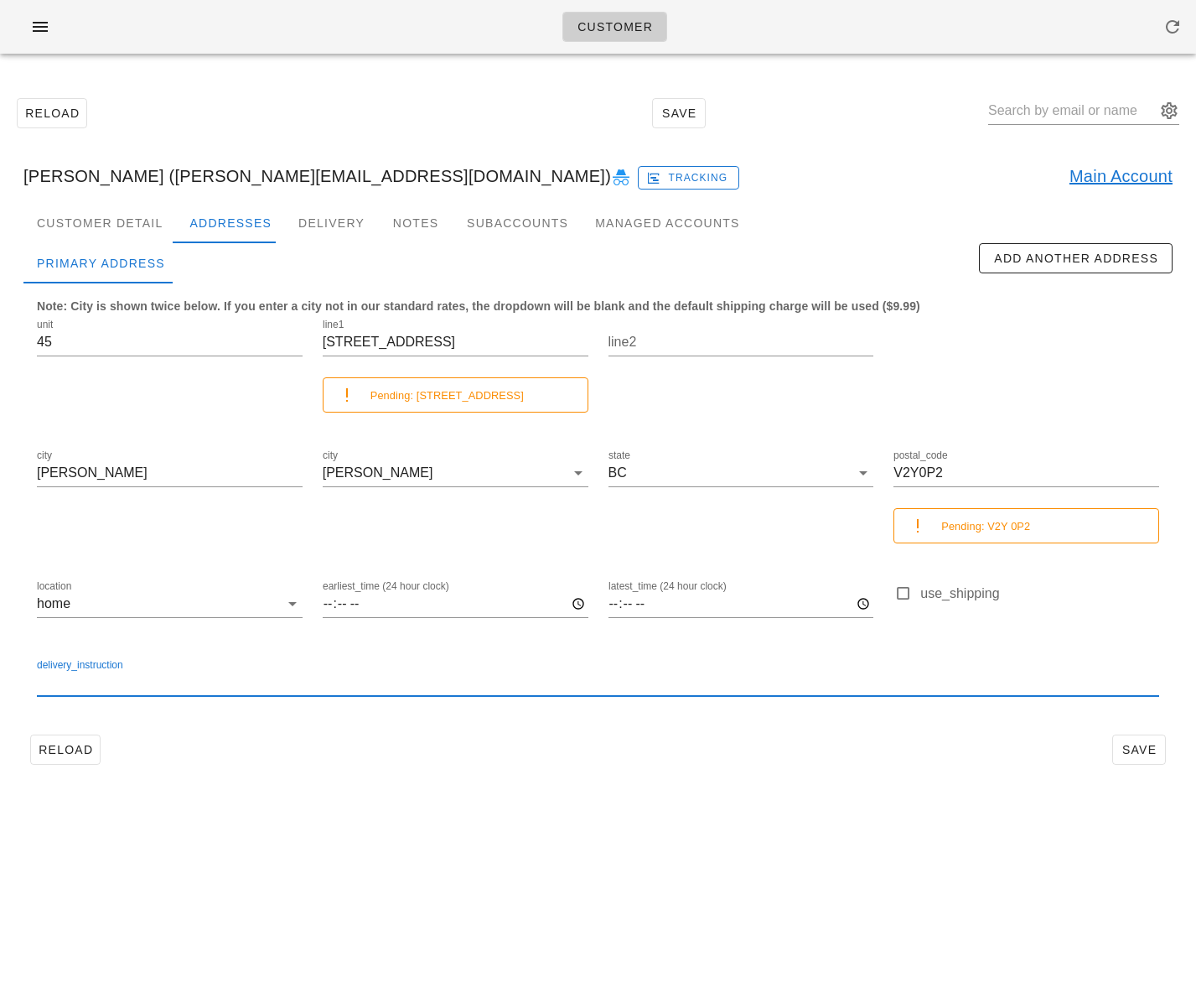
click at [166, 677] on input "delivery_instruction" at bounding box center [598, 682] width 1123 height 27
paste input "45"
type input "Unit 45."
click at [1139, 745] on span "Save" at bounding box center [1139, 750] width 39 height 13
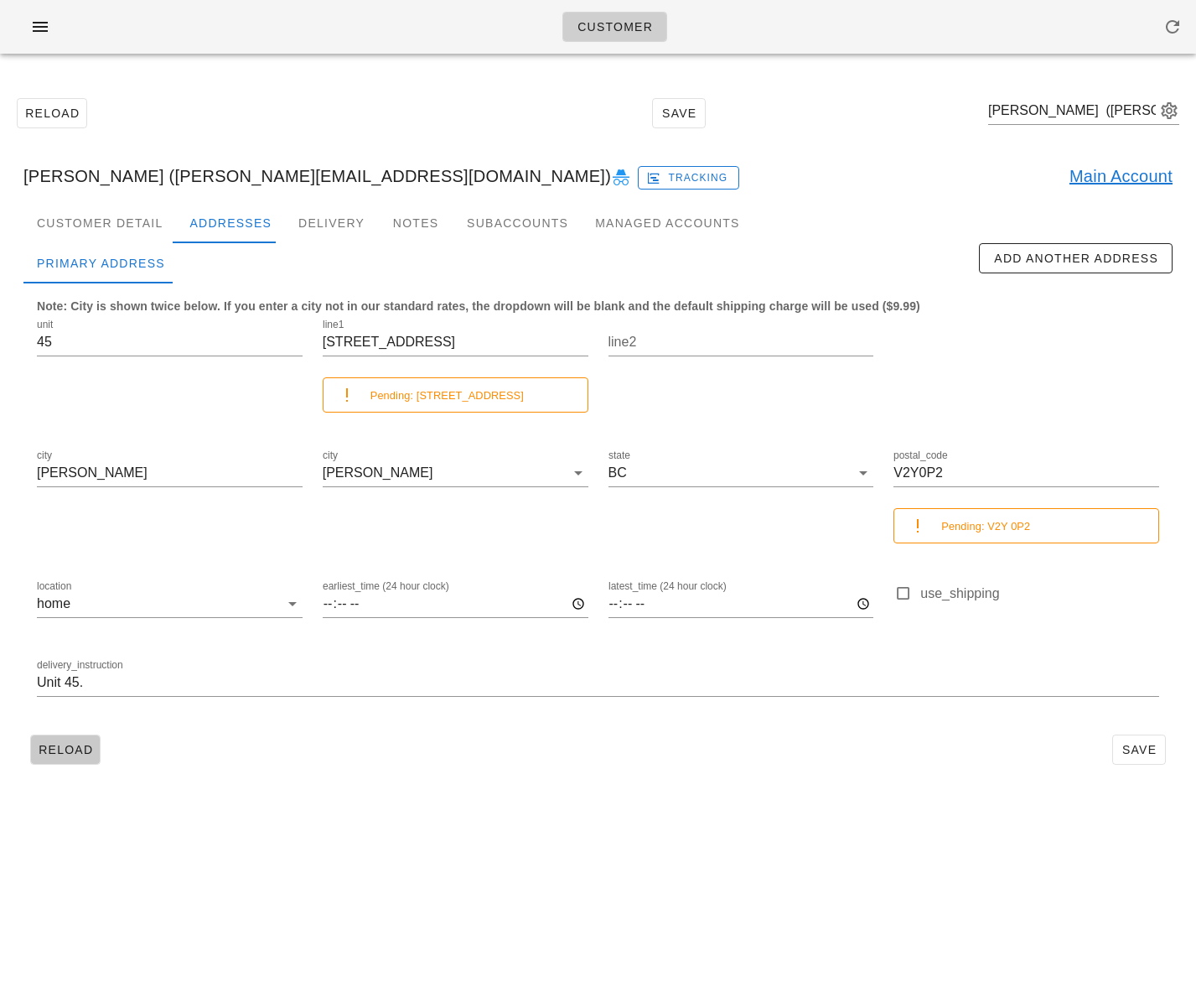
click at [86, 745] on span "Reload" at bounding box center [66, 750] width 56 height 13
click at [386, 347] on input "[STREET_ADDRESS]" at bounding box center [455, 342] width 266 height 27
click at [93, 741] on button "Reload" at bounding box center [65, 750] width 70 height 30
click at [387, 343] on input "[STREET_ADDRESS]" at bounding box center [455, 342] width 266 height 27
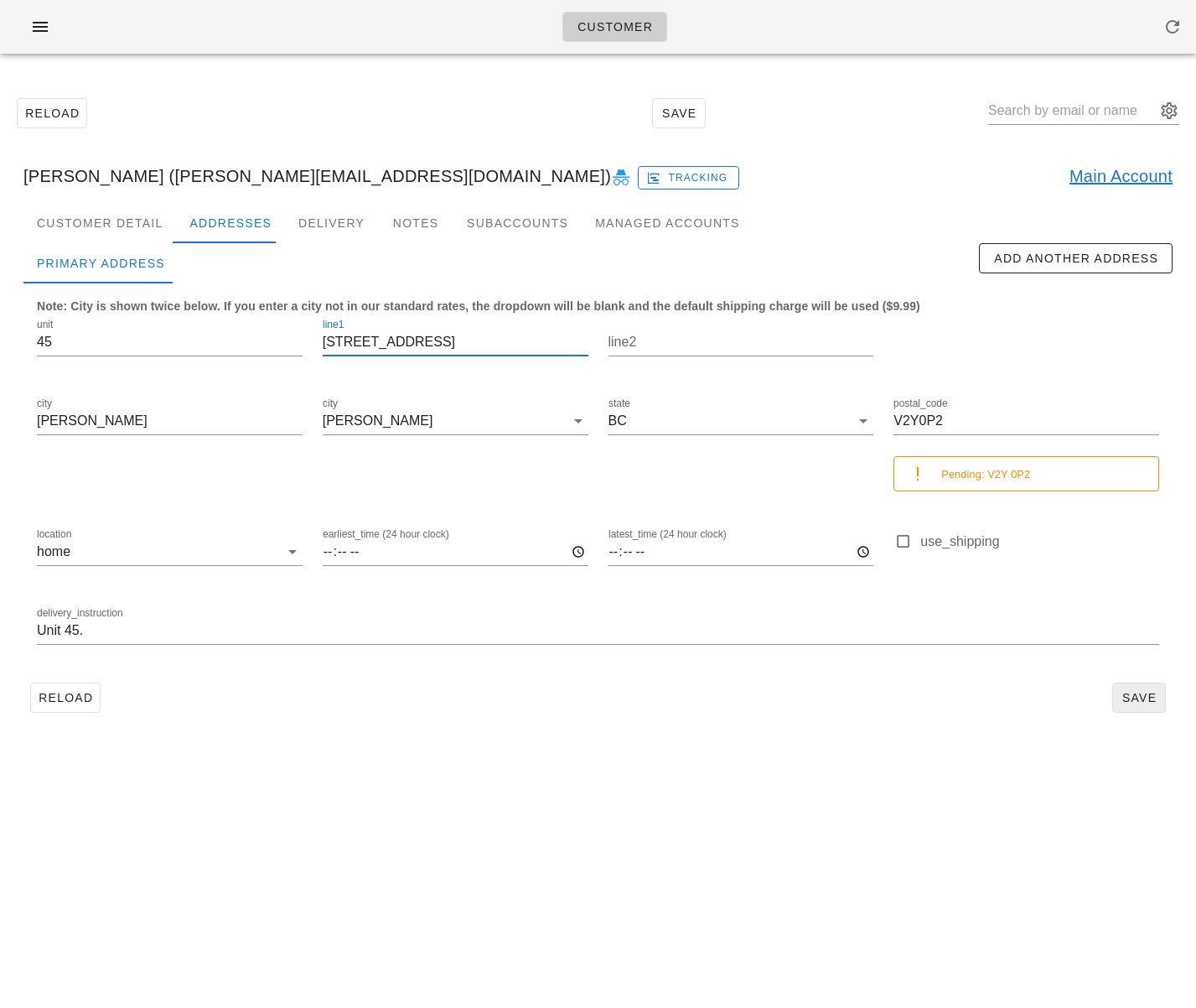
type input "7811 209 Street"
click at [1131, 697] on span "Save" at bounding box center [1139, 698] width 39 height 13
click at [1111, 175] on link "Main Account" at bounding box center [1121, 176] width 103 height 27
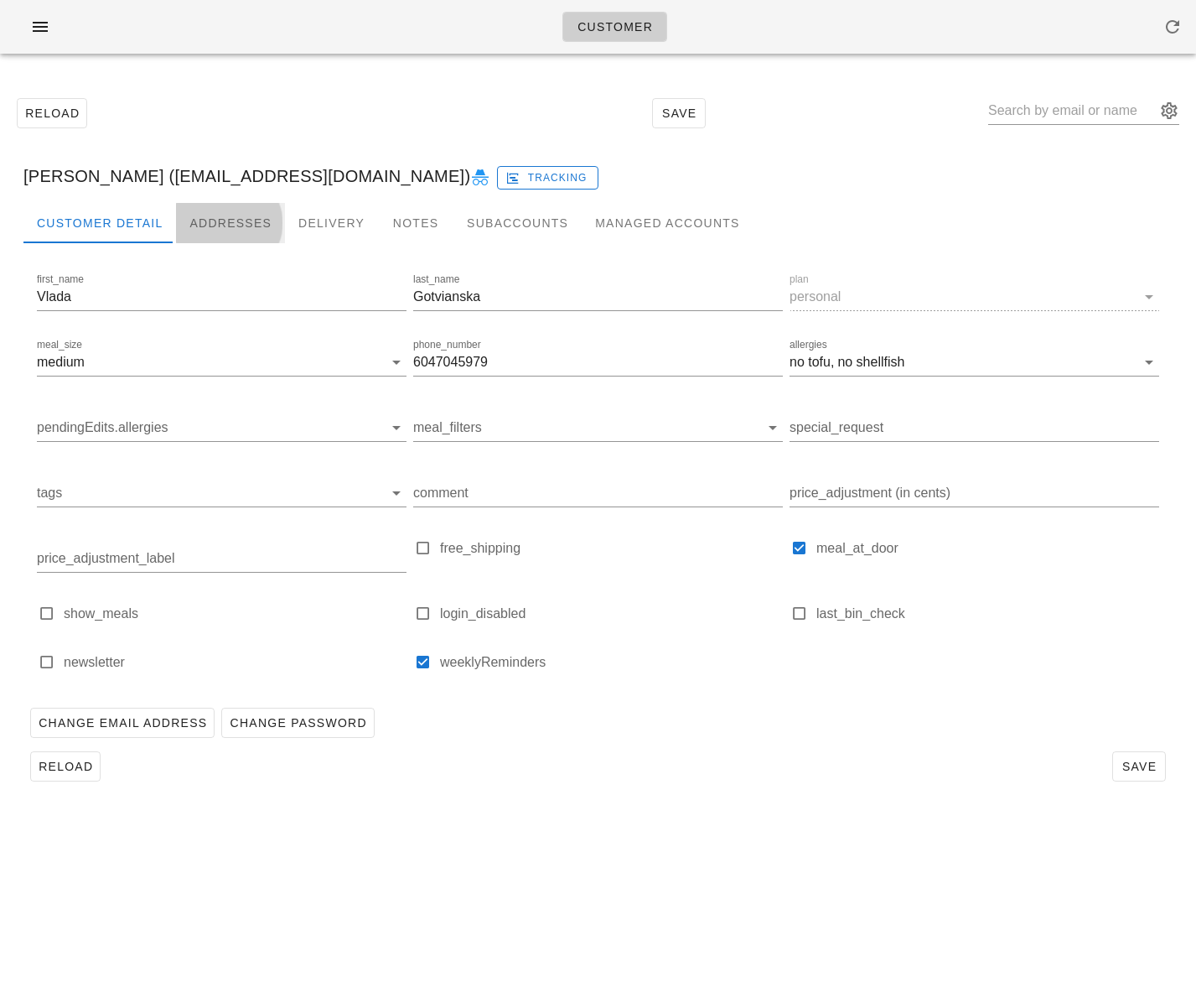
click at [217, 229] on div "Addresses" at bounding box center [230, 224] width 109 height 40
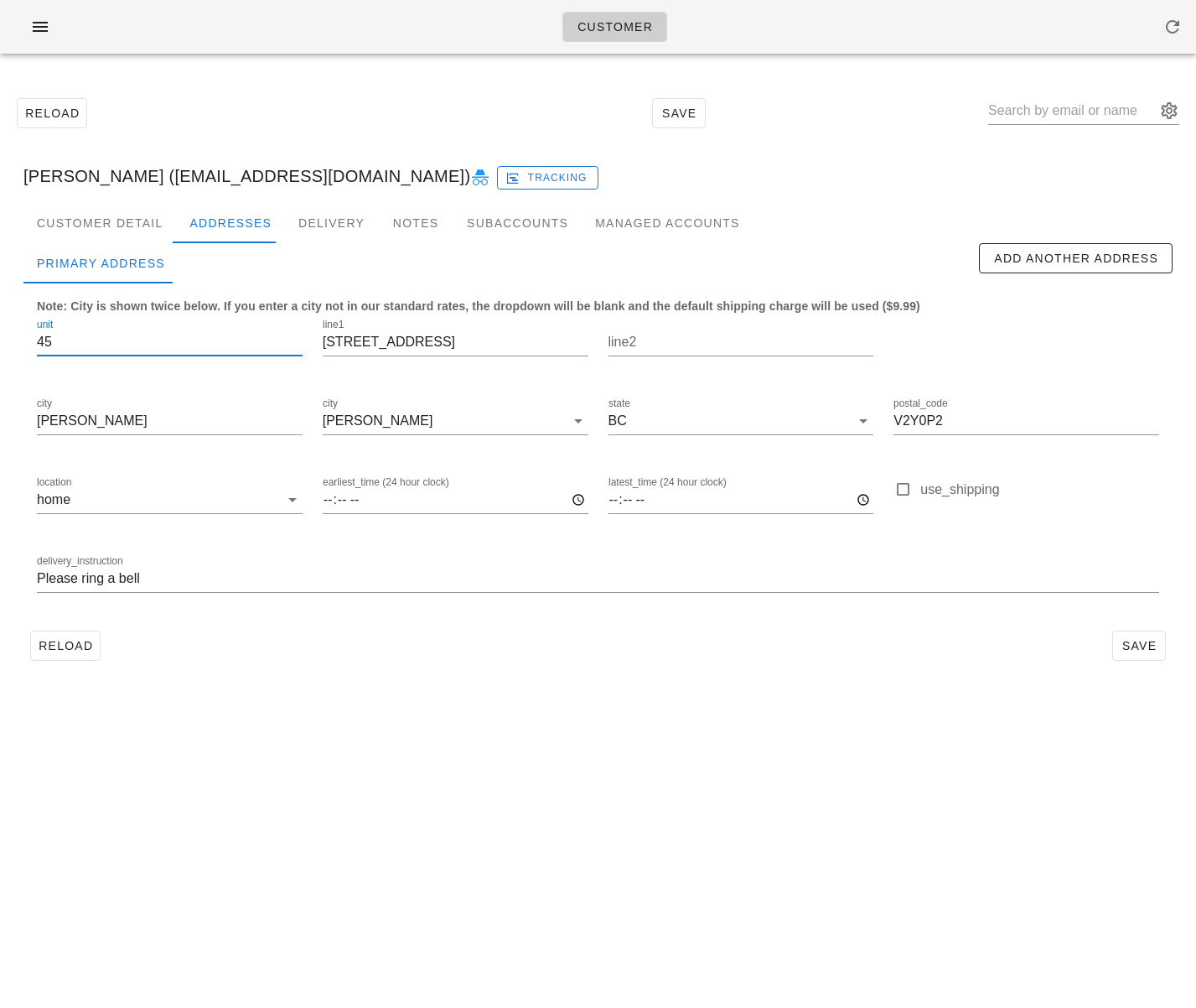
drag, startPoint x: 94, startPoint y: 335, endPoint x: 23, endPoint y: 383, distance: 85.7
click at [0, 335] on html "Customer Reload Save Vlada Gotvianska (gotvianska.v@gmail.com) Tracking Custome…" at bounding box center [598, 504] width 1196 height 1008
click at [37, 583] on input "Please ring a bell" at bounding box center [598, 579] width 1123 height 27
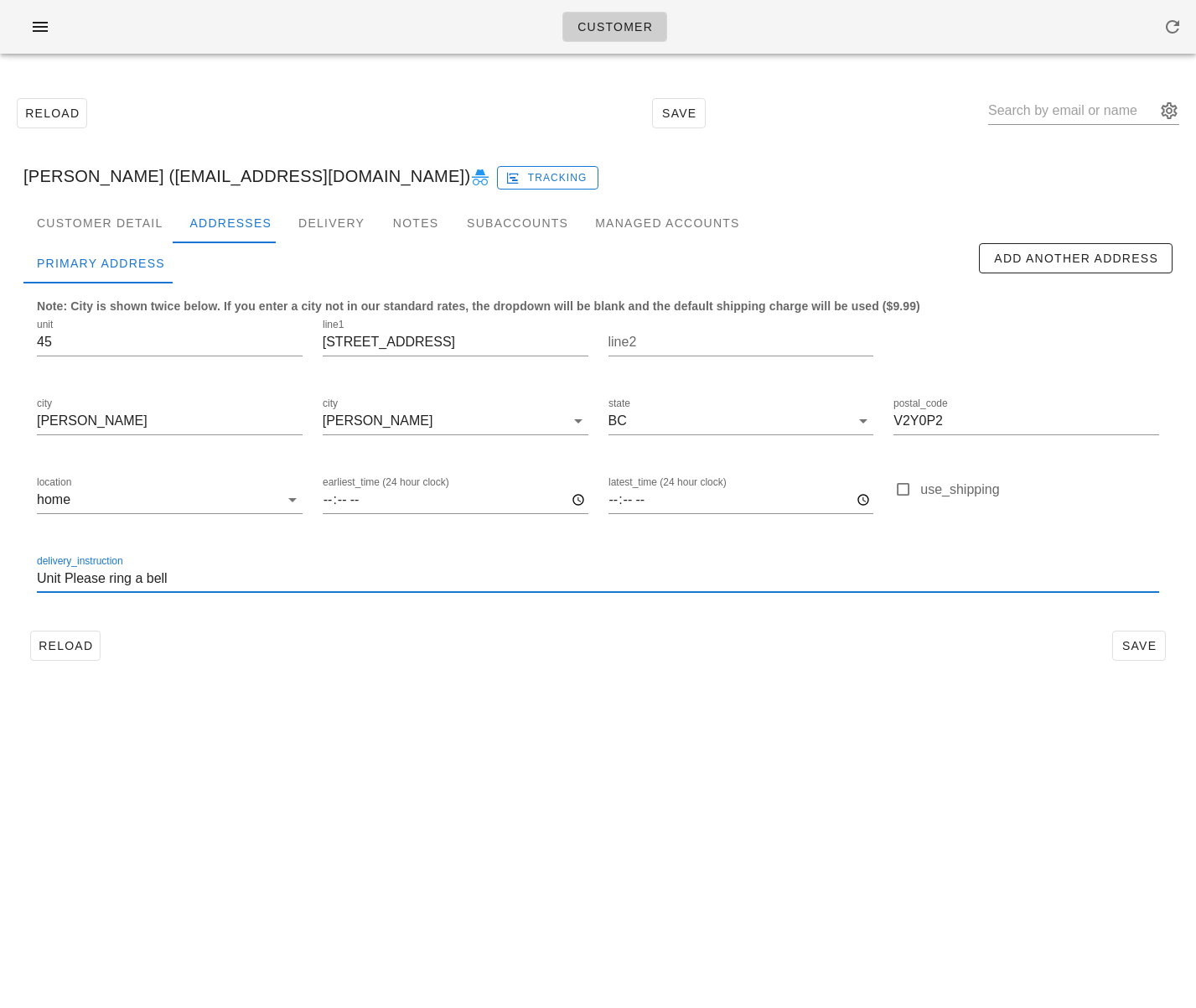
paste input "45"
drag, startPoint x: 238, startPoint y: 577, endPoint x: 3, endPoint y: 574, distance: 235.0
click at [3, 574] on div "Reload Save Vlada Gotvianska (gotvianska.v@gmail.com) Tracking Customer Detail …" at bounding box center [598, 379] width 1196 height 623
type input "Unit 45. Please ring a bell"
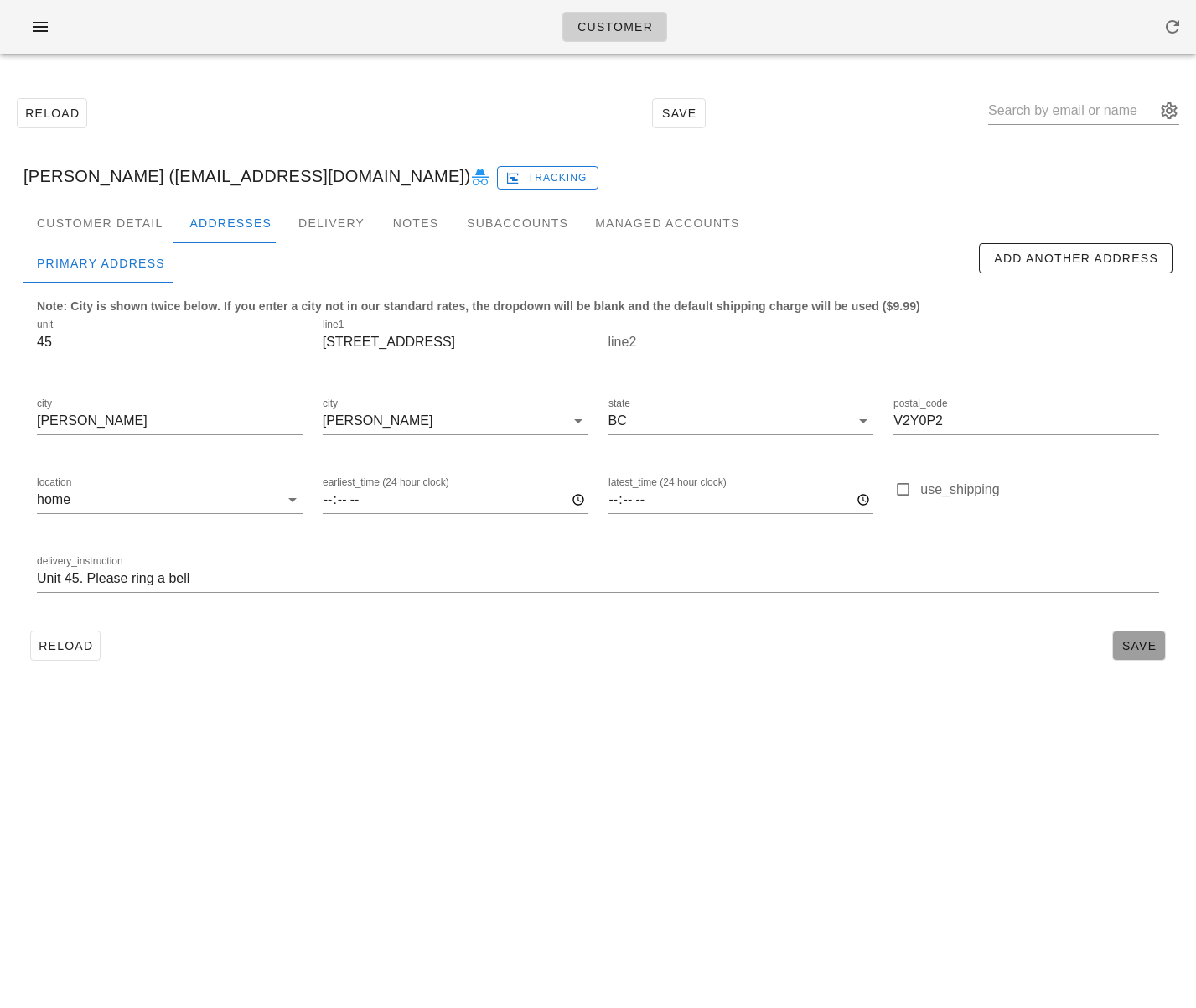
drag, startPoint x: 1137, startPoint y: 648, endPoint x: 847, endPoint y: 704, distance: 295.4
click at [1137, 648] on span "Save" at bounding box center [1139, 645] width 39 height 13
click at [47, 644] on span "Reload" at bounding box center [66, 645] width 56 height 13
click at [386, 340] on input "[STREET_ADDRESS]" at bounding box center [455, 342] width 266 height 27
type input "7811 209 Street"
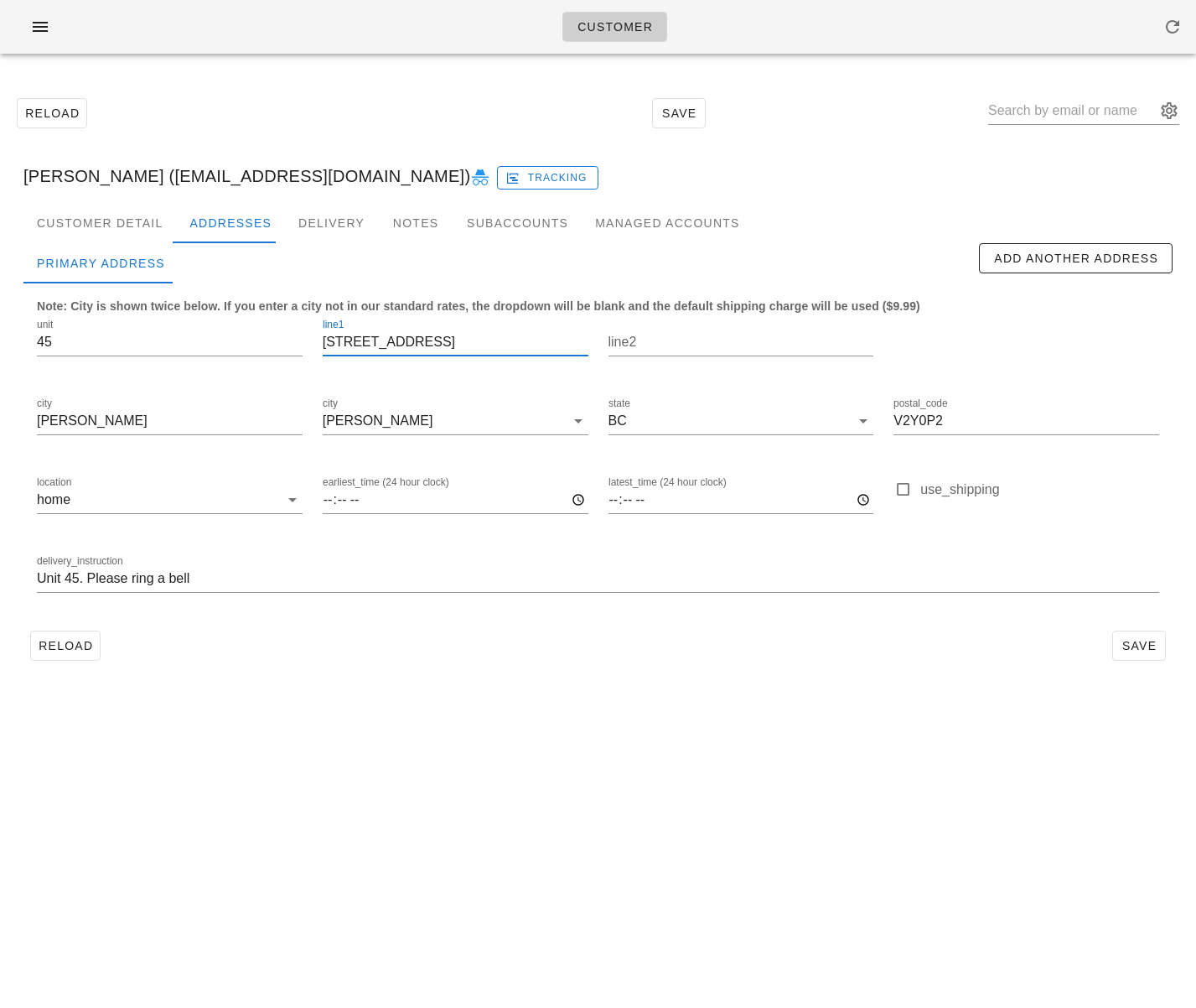
drag, startPoint x: 416, startPoint y: 651, endPoint x: 648, endPoint y: 659, distance: 232.1
click at [416, 650] on div "Reload Save" at bounding box center [598, 645] width 1150 height 44
drag, startPoint x: 1160, startPoint y: 655, endPoint x: 1134, endPoint y: 654, distance: 26.0
click at [1160, 654] on button "Save" at bounding box center [1139, 645] width 54 height 30
click at [82, 654] on button "Reload" at bounding box center [65, 645] width 70 height 30
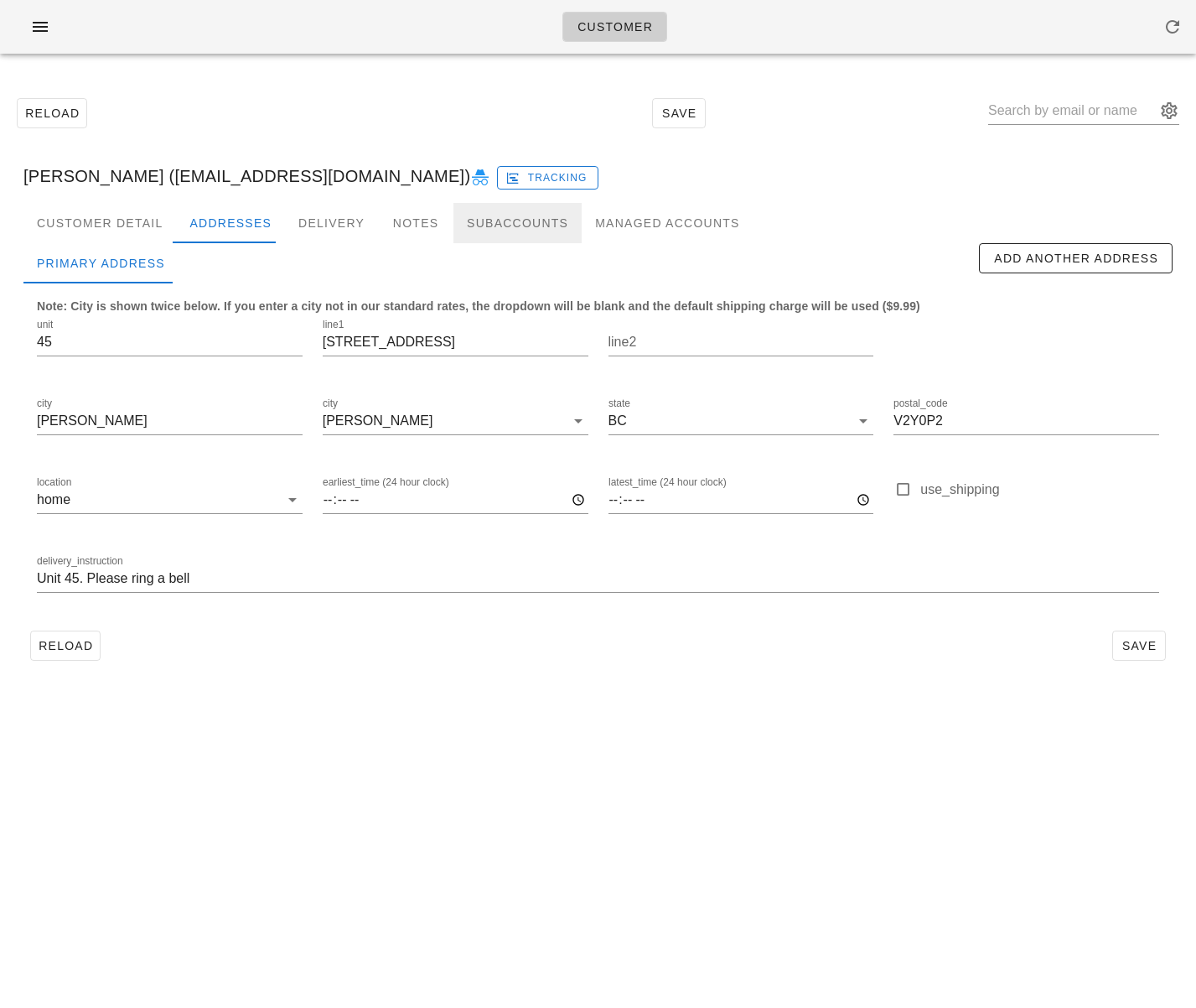
click at [541, 233] on div "Subaccounts" at bounding box center [518, 224] width 128 height 40
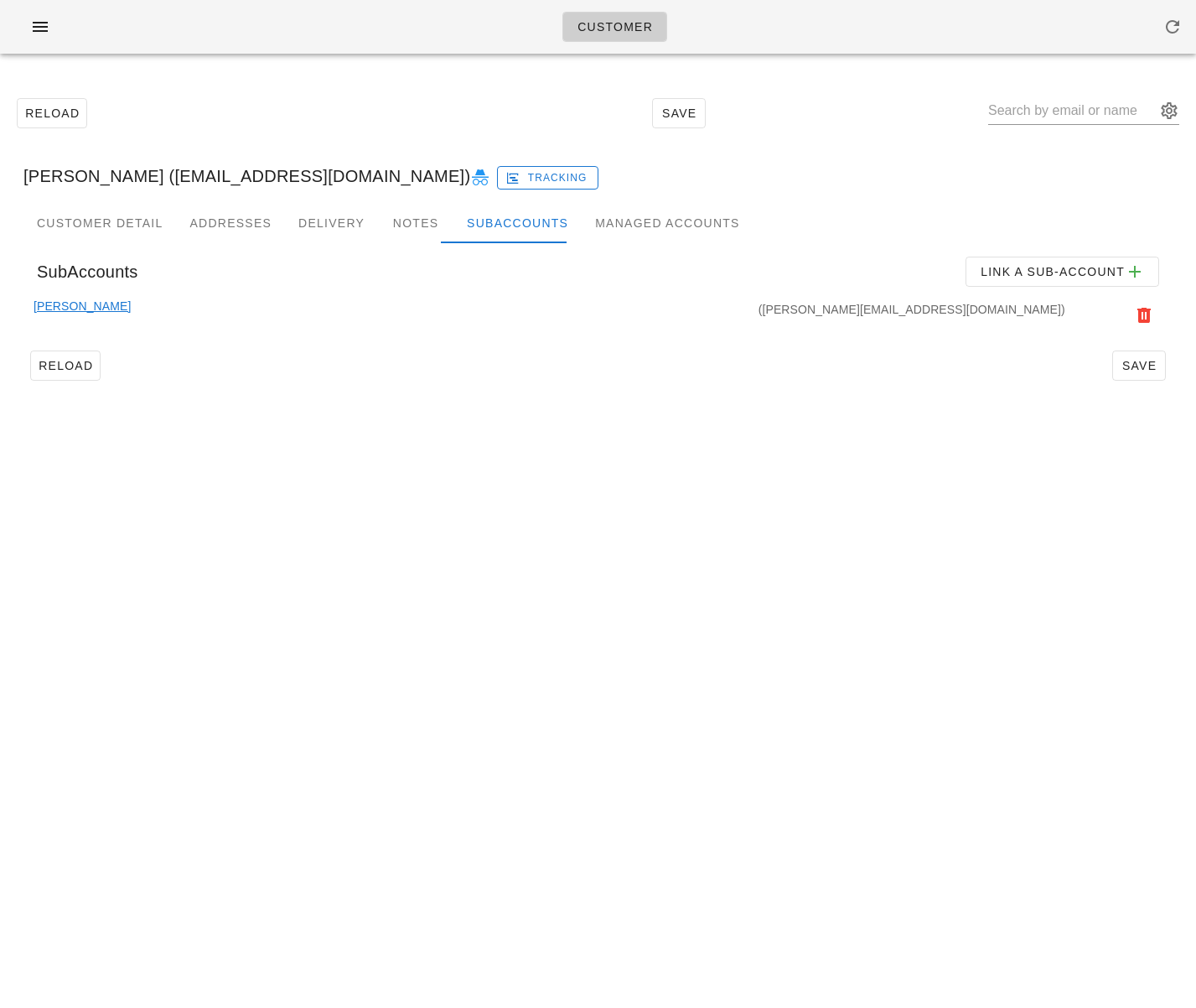
click at [62, 306] on link "[PERSON_NAME]" at bounding box center [82, 315] width 97 height 37
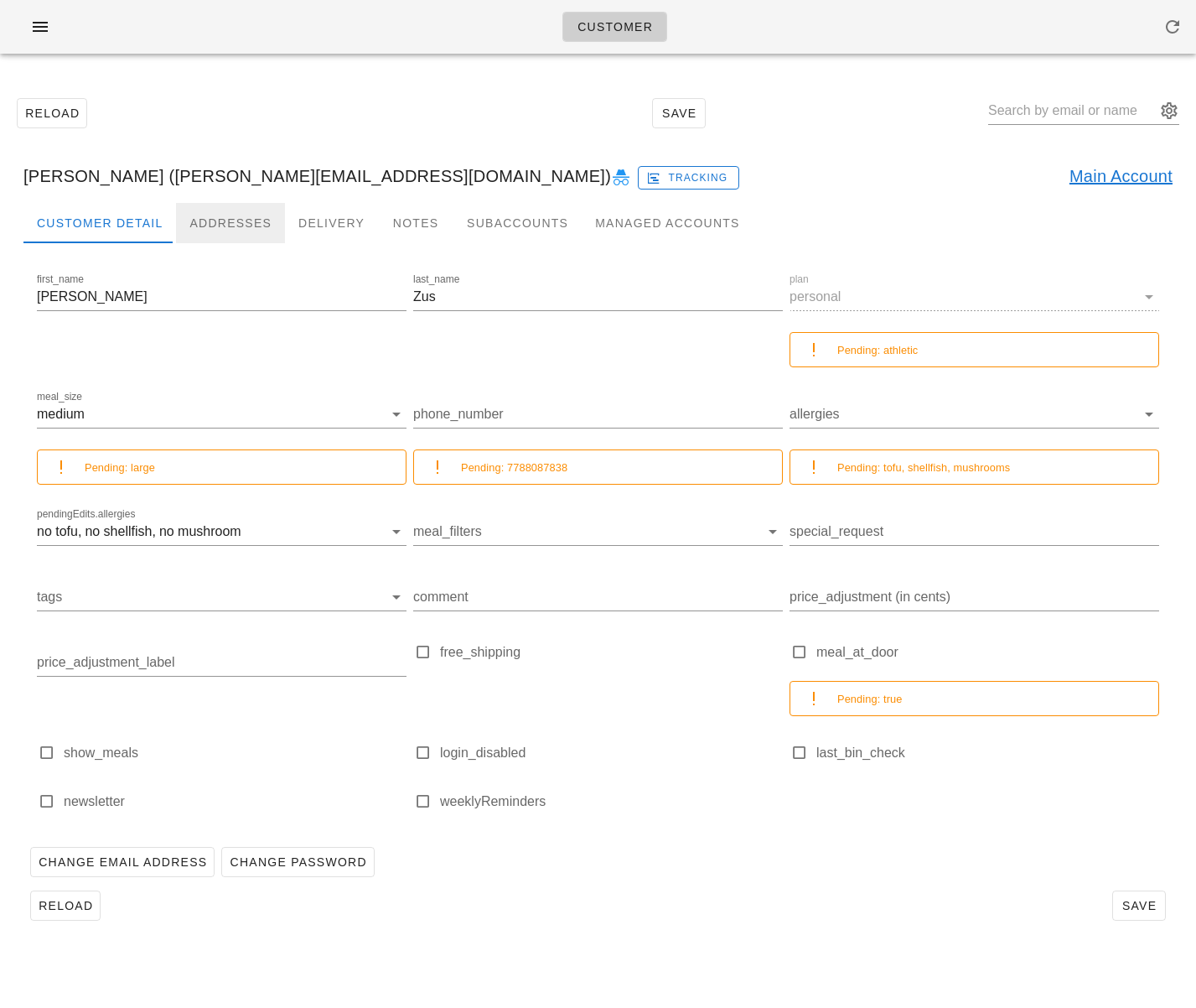
drag, startPoint x: 211, startPoint y: 220, endPoint x: 227, endPoint y: 227, distance: 17.5
click at [211, 219] on div "Addresses" at bounding box center [230, 224] width 109 height 40
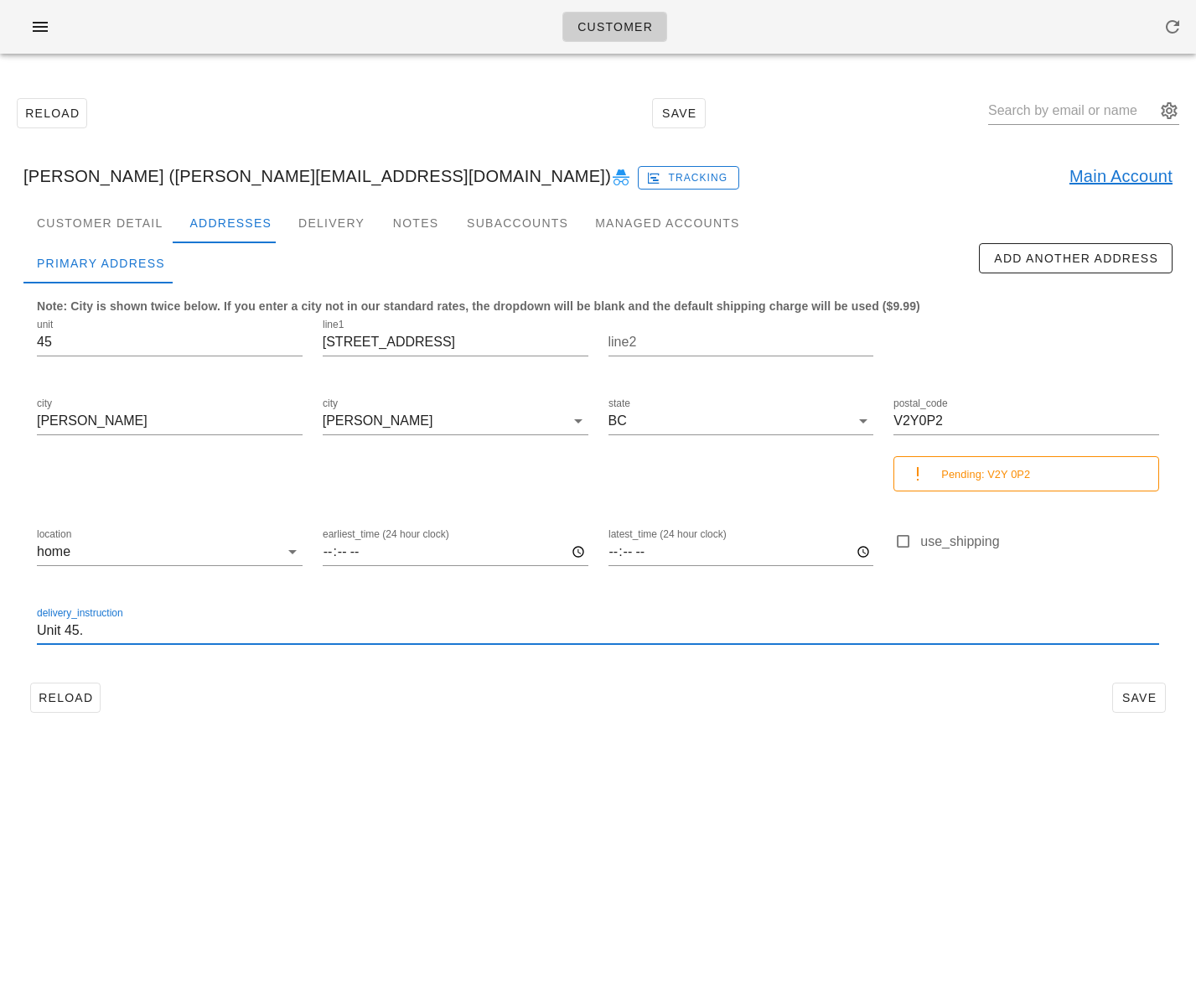
drag, startPoint x: 54, startPoint y: 629, endPoint x: -35, endPoint y: 621, distance: 89.4
click at [0, 621] on html "Customer Reload Save Alex Zus (alex@zusgroup.com) Tracking Main Account Custome…" at bounding box center [598, 504] width 1196 height 1008
paste input "Please ring a bell"
type input "Unit 45. Please ring a bell"
click at [1129, 694] on span "Save" at bounding box center [1139, 698] width 39 height 13
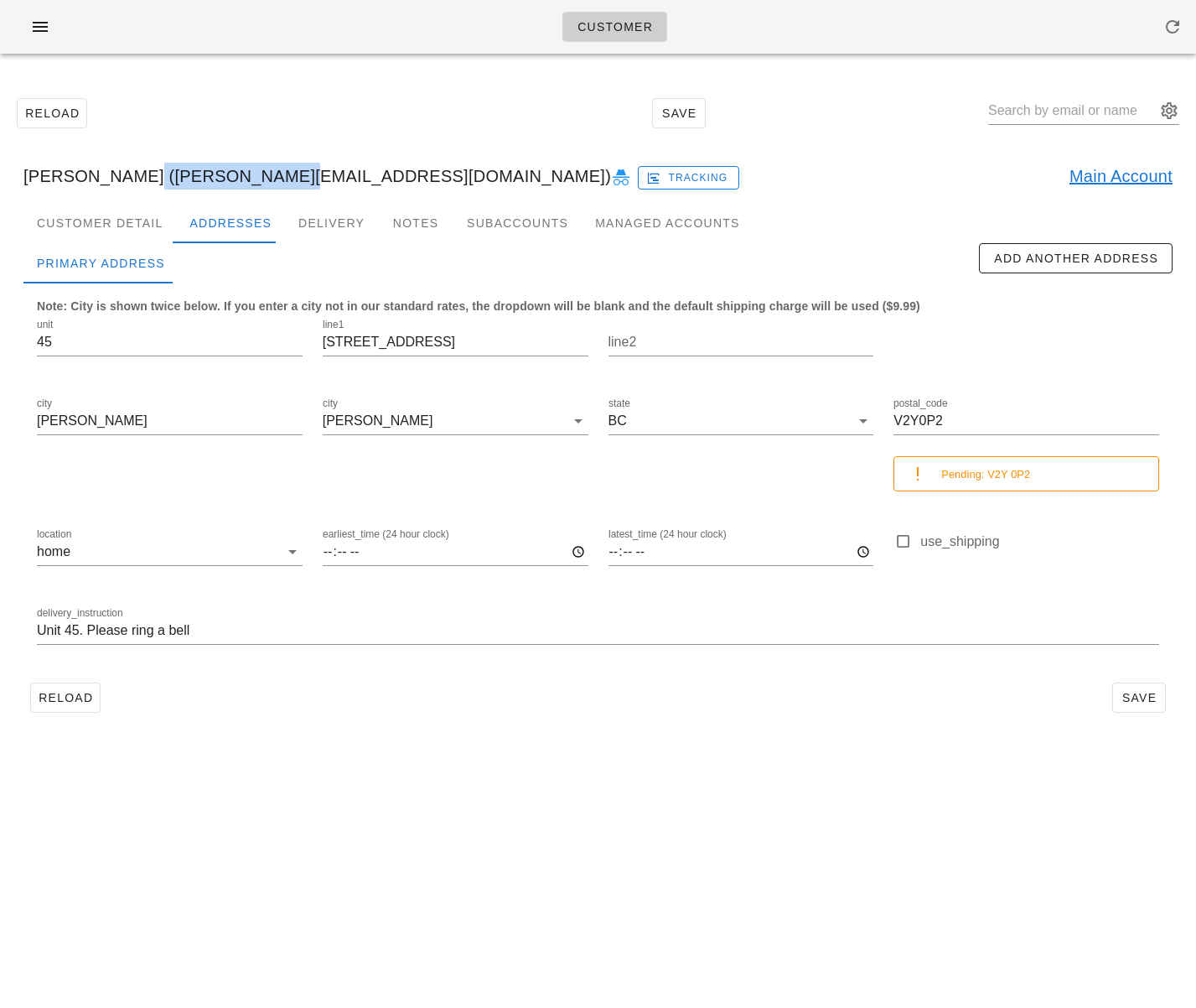
drag, startPoint x: 100, startPoint y: 181, endPoint x: 251, endPoint y: 177, distance: 151.1
click at [251, 177] on div "Alex Zus (alex@zusgroup.com) Tracking Main Account" at bounding box center [598, 176] width 1176 height 54
copy div "[PERSON_NAME][EMAIL_ADDRESS][DOMAIN_NAME]"
type input "[PERSON_NAME] ([PERSON_NAME][EMAIL_ADDRESS][DOMAIN_NAME])"
click at [63, 694] on span "Reload" at bounding box center [66, 698] width 56 height 13
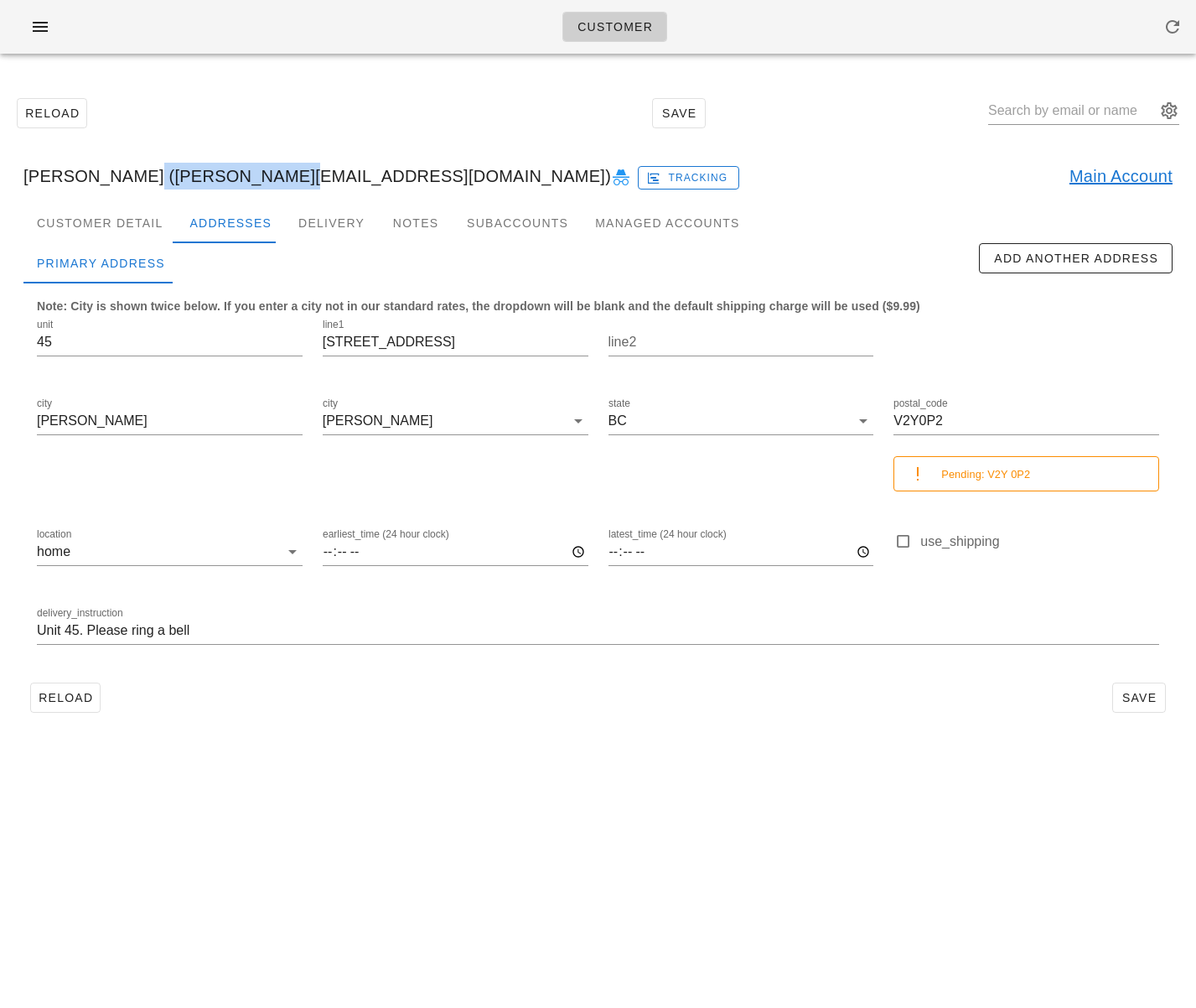
drag, startPoint x: 101, startPoint y: 181, endPoint x: 249, endPoint y: 175, distance: 148.1
click at [249, 175] on div "Alex Zus (alex@zusgroup.com) Tracking Main Account" at bounding box center [598, 176] width 1176 height 54
copy div "[PERSON_NAME][EMAIL_ADDRESS][DOMAIN_NAME]"
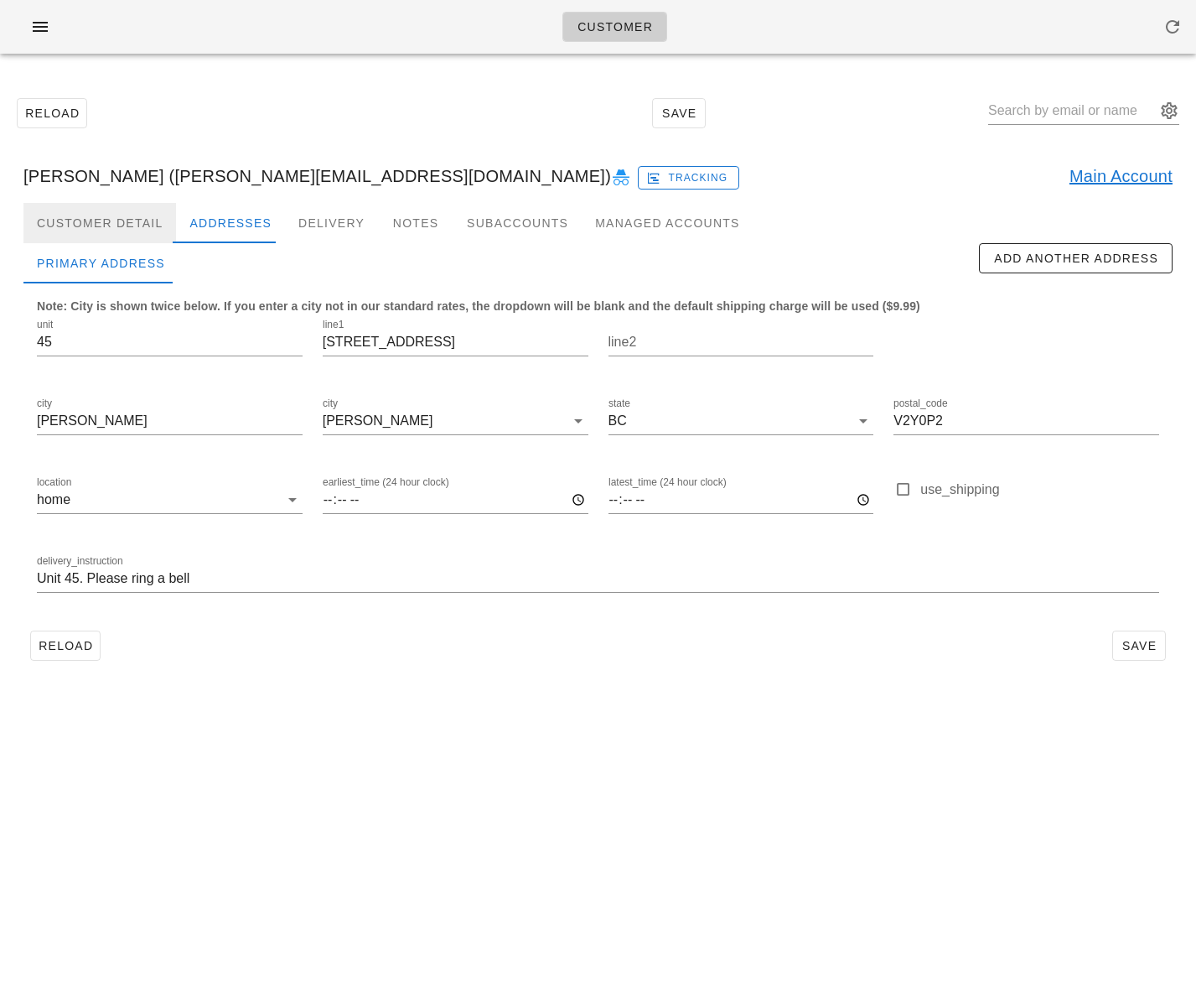
click at [101, 213] on div "Customer Detail" at bounding box center [100, 224] width 153 height 40
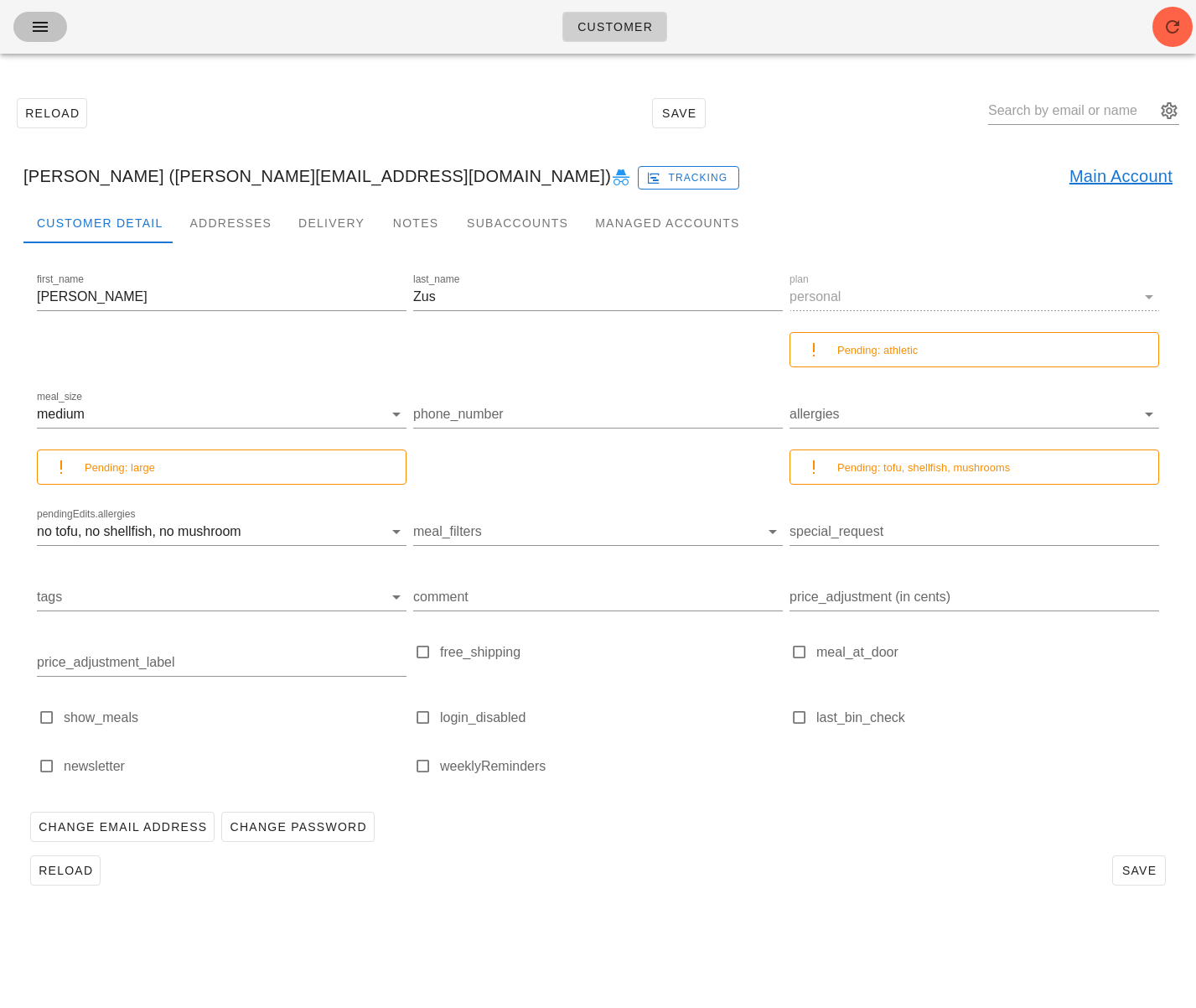
click at [46, 30] on icon "button" at bounding box center [40, 27] width 20 height 20
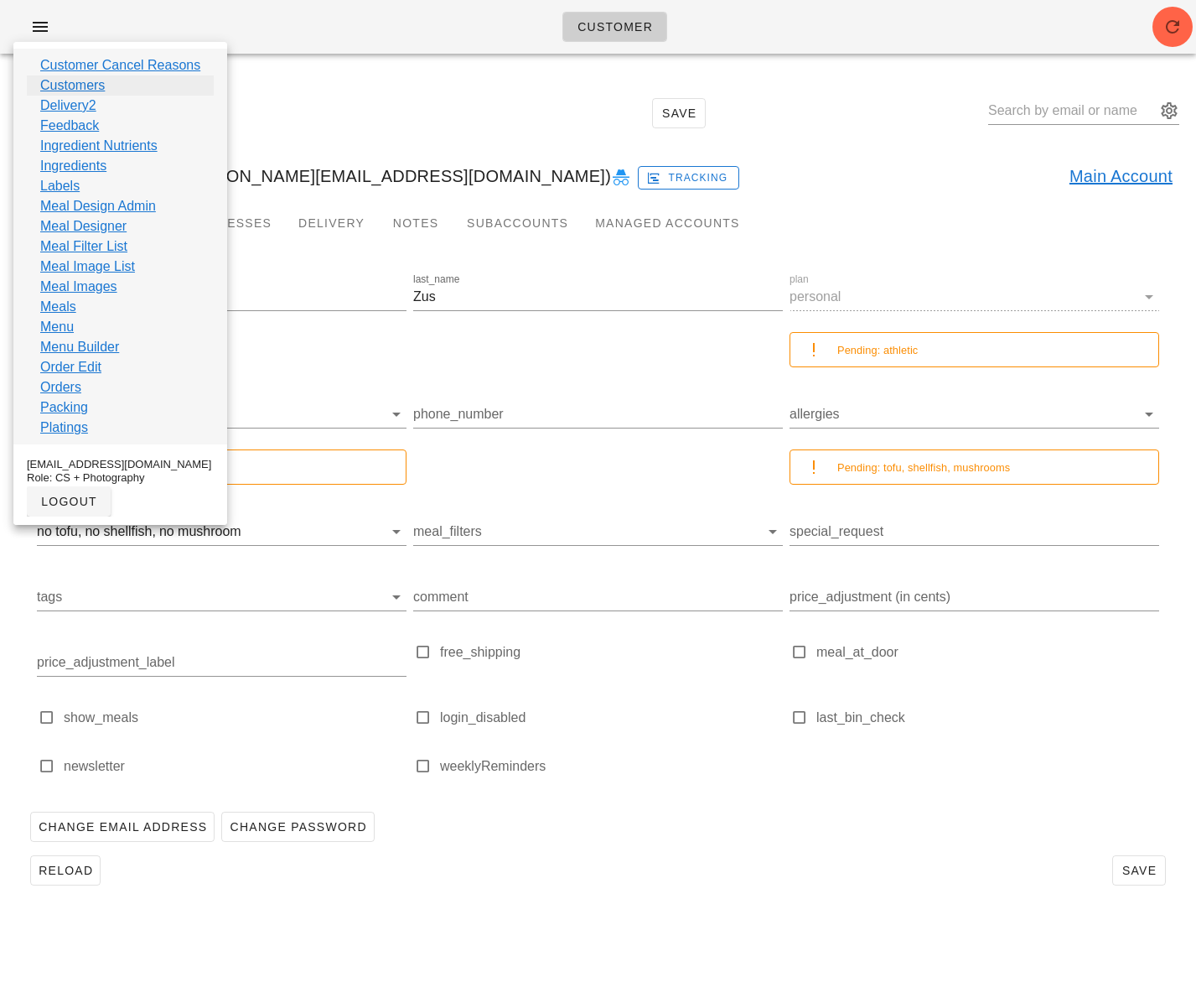
click at [81, 84] on link "Customers" at bounding box center [73, 85] width 65 height 20
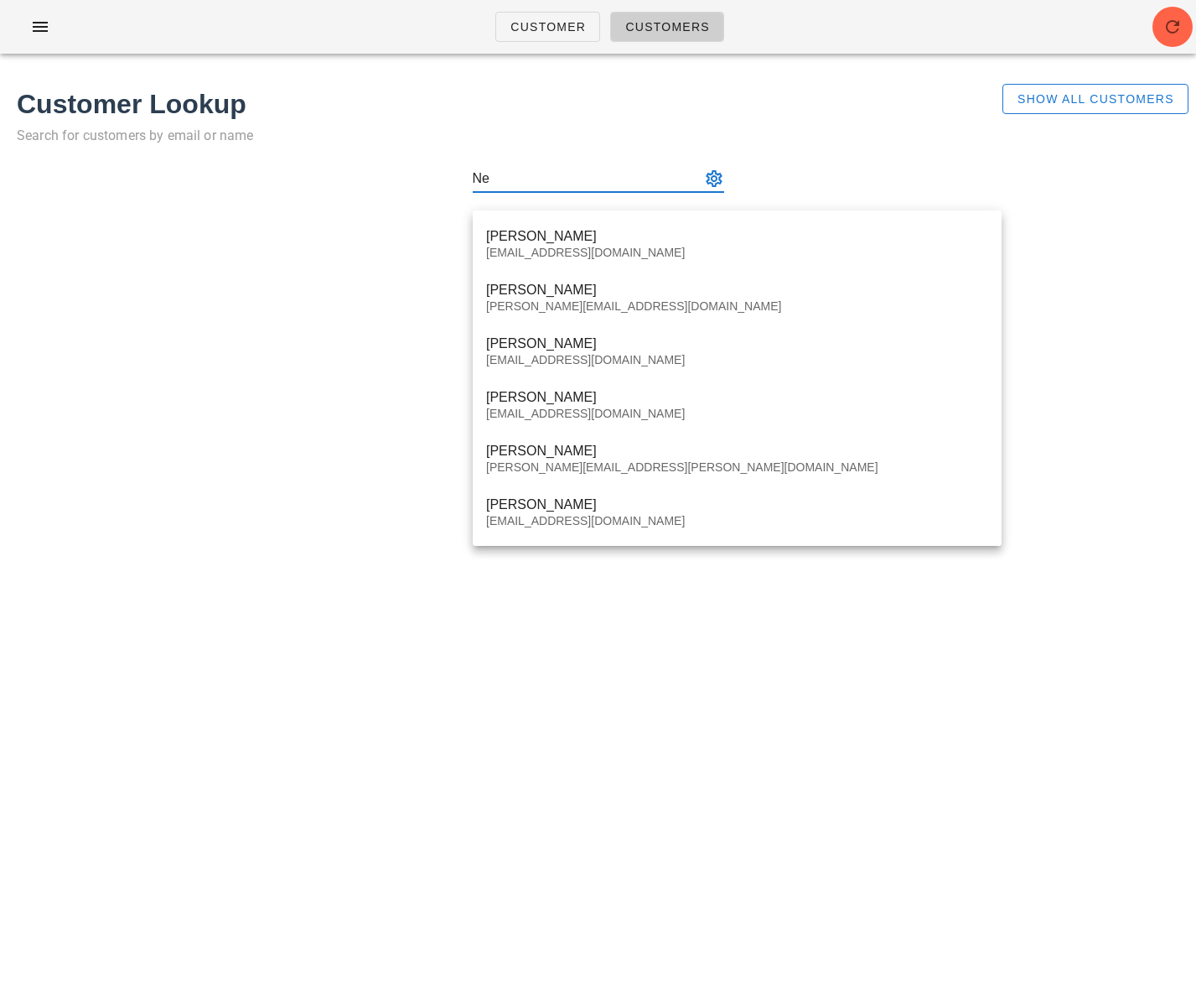
type input "Ne"
paste input "w"
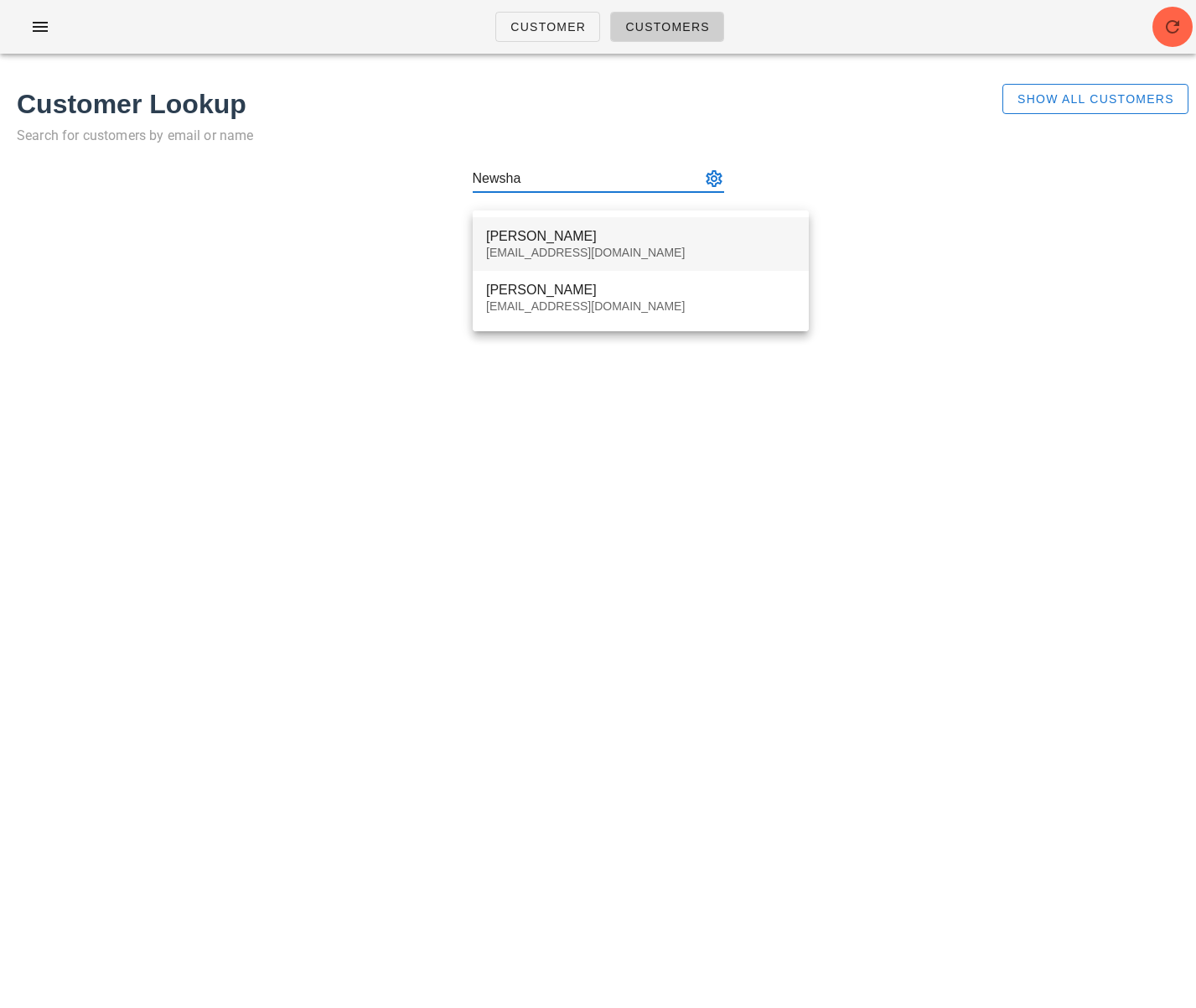
type input "Newsha"
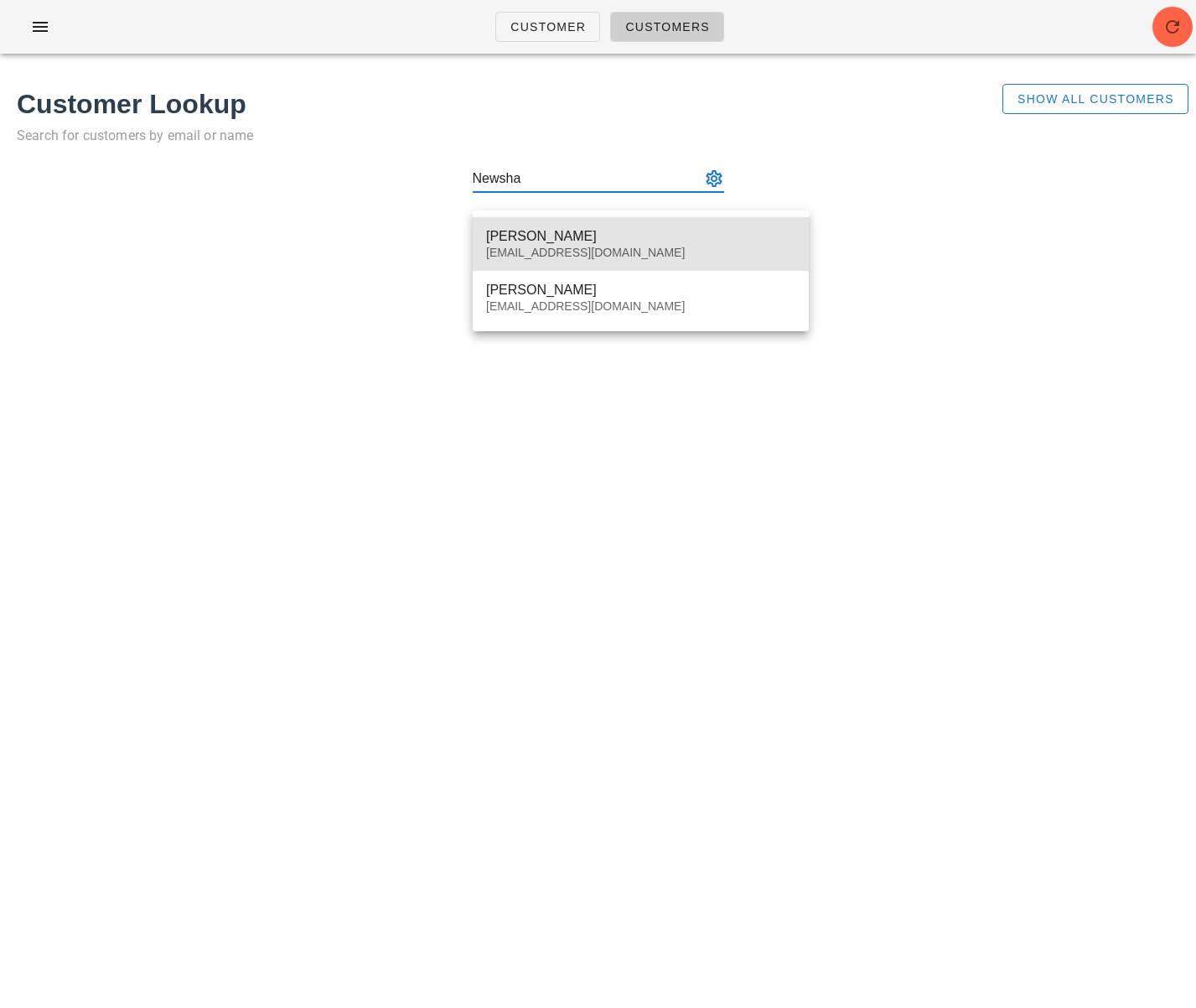
click at [581, 240] on div "[PERSON_NAME]" at bounding box center [640, 235] width 310 height 16
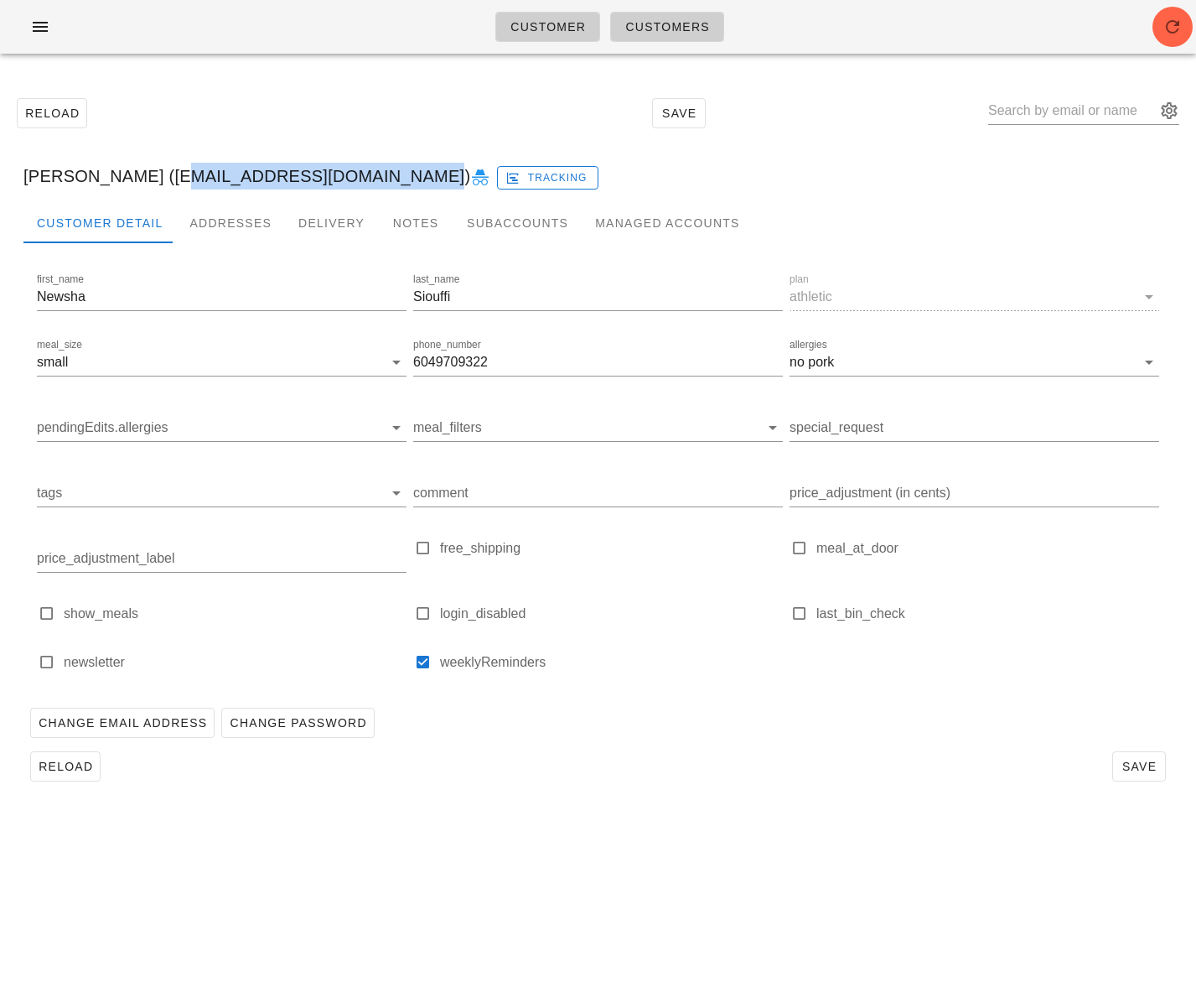
drag, startPoint x: 148, startPoint y: 175, endPoint x: 369, endPoint y: 180, distance: 221.1
click at [369, 180] on div "[PERSON_NAME] ([EMAIL_ADDRESS][DOMAIN_NAME]) Tracking" at bounding box center [598, 176] width 1176 height 54
copy div "newsha_siouffi@vancity.com"
